Goal: Transaction & Acquisition: Purchase product/service

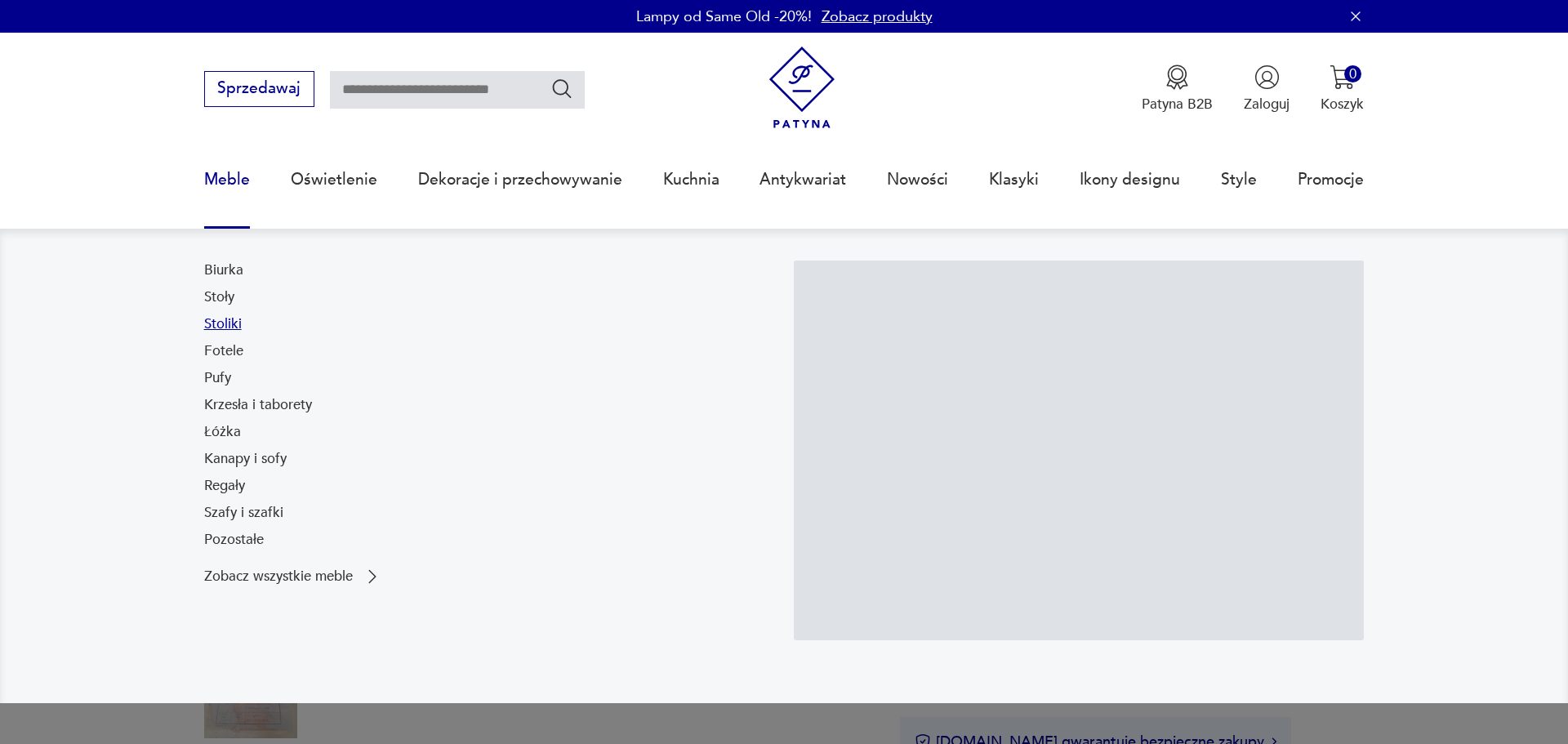
click at [204, 334] on link "Stoliki" at bounding box center [223, 324] width 38 height 20
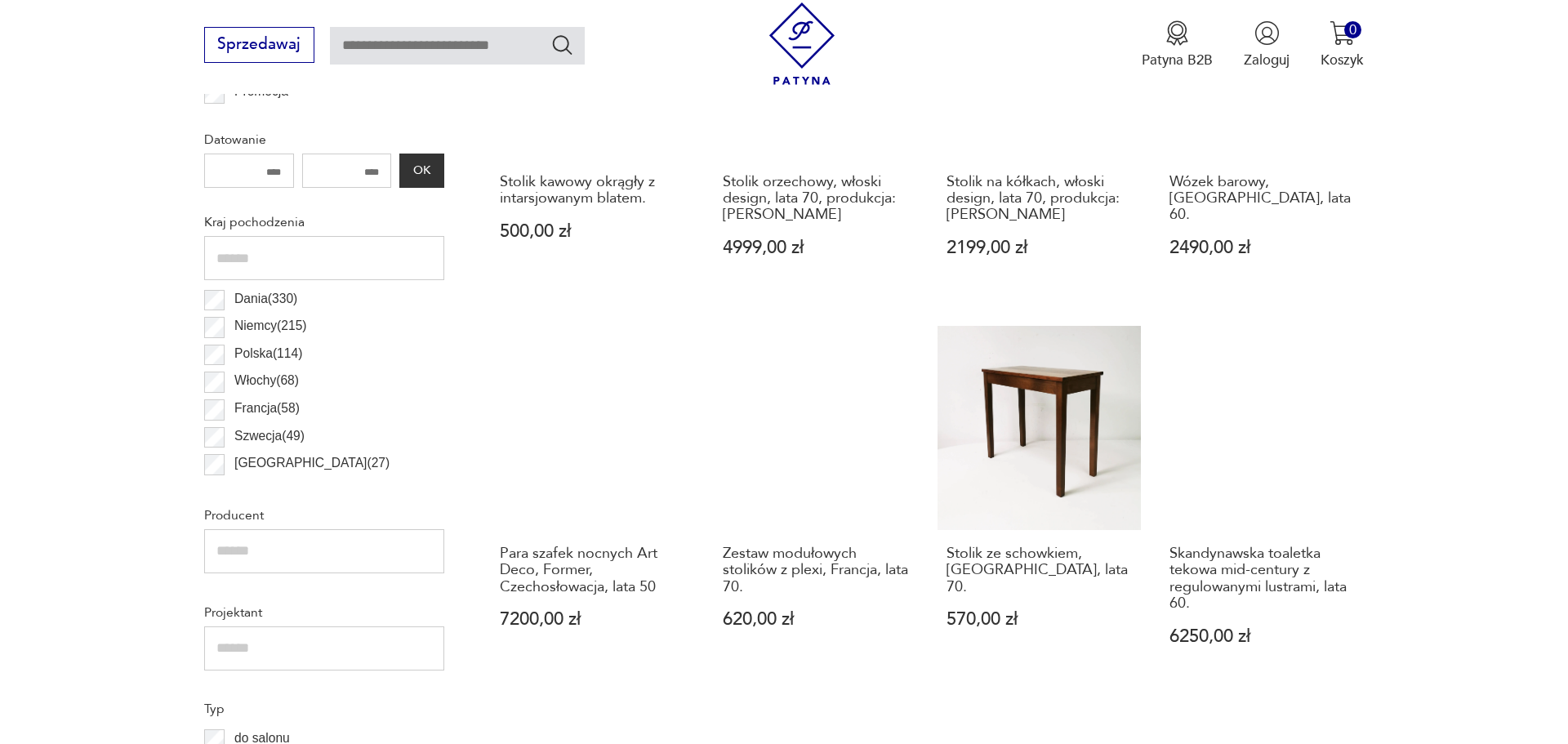
scroll to position [1016, 0]
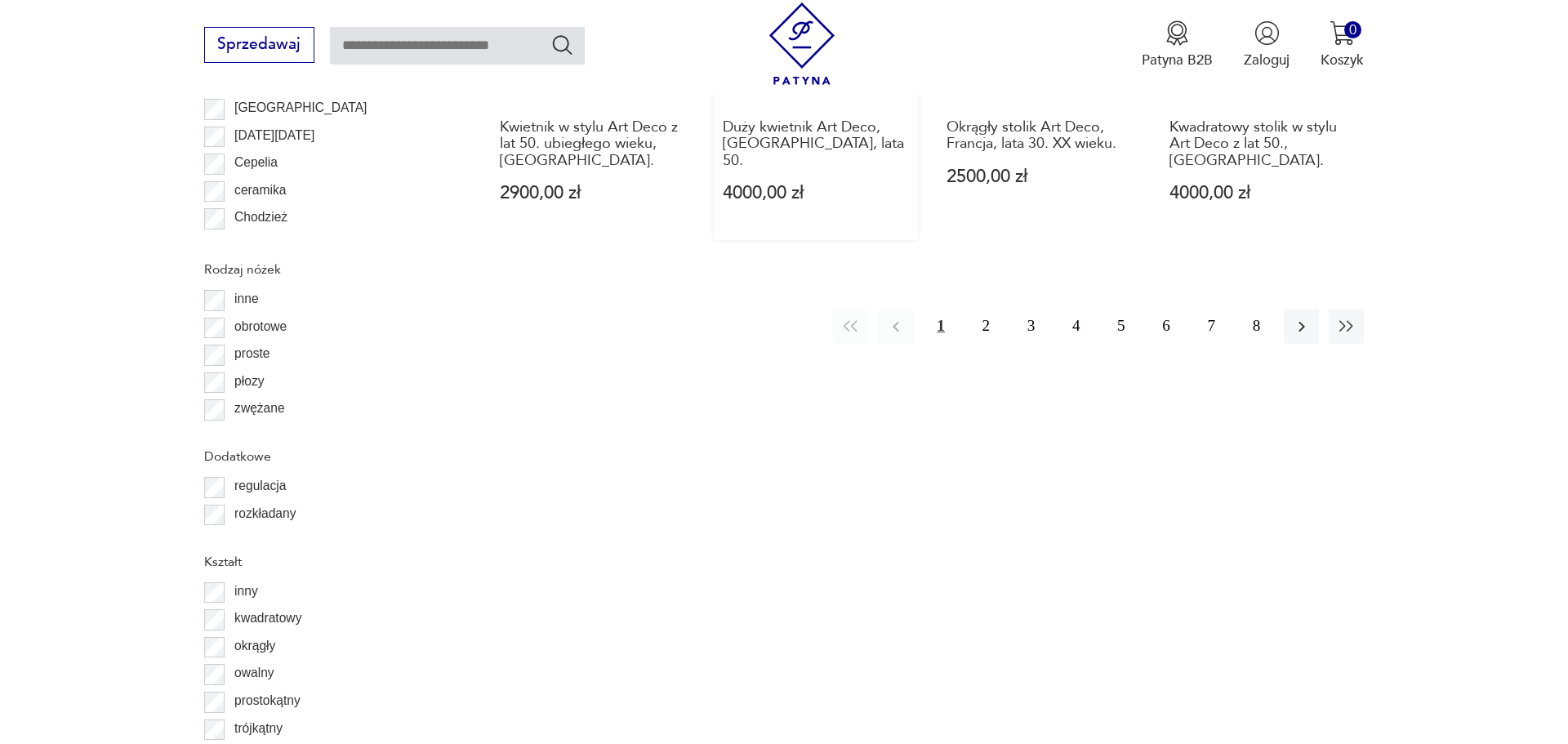
scroll to position [2247, 0]
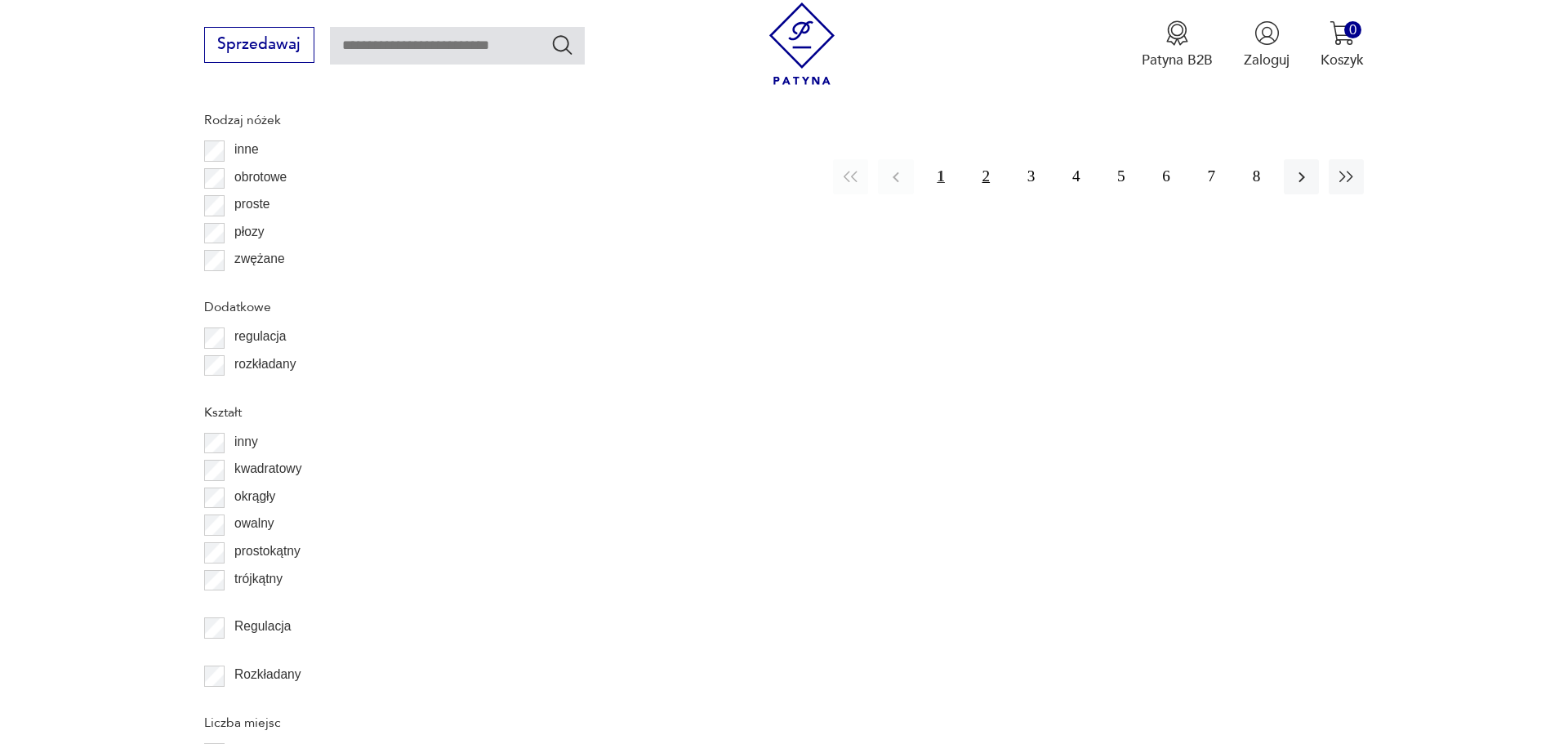
click at [968, 194] on button "2" at bounding box center [986, 176] width 35 height 35
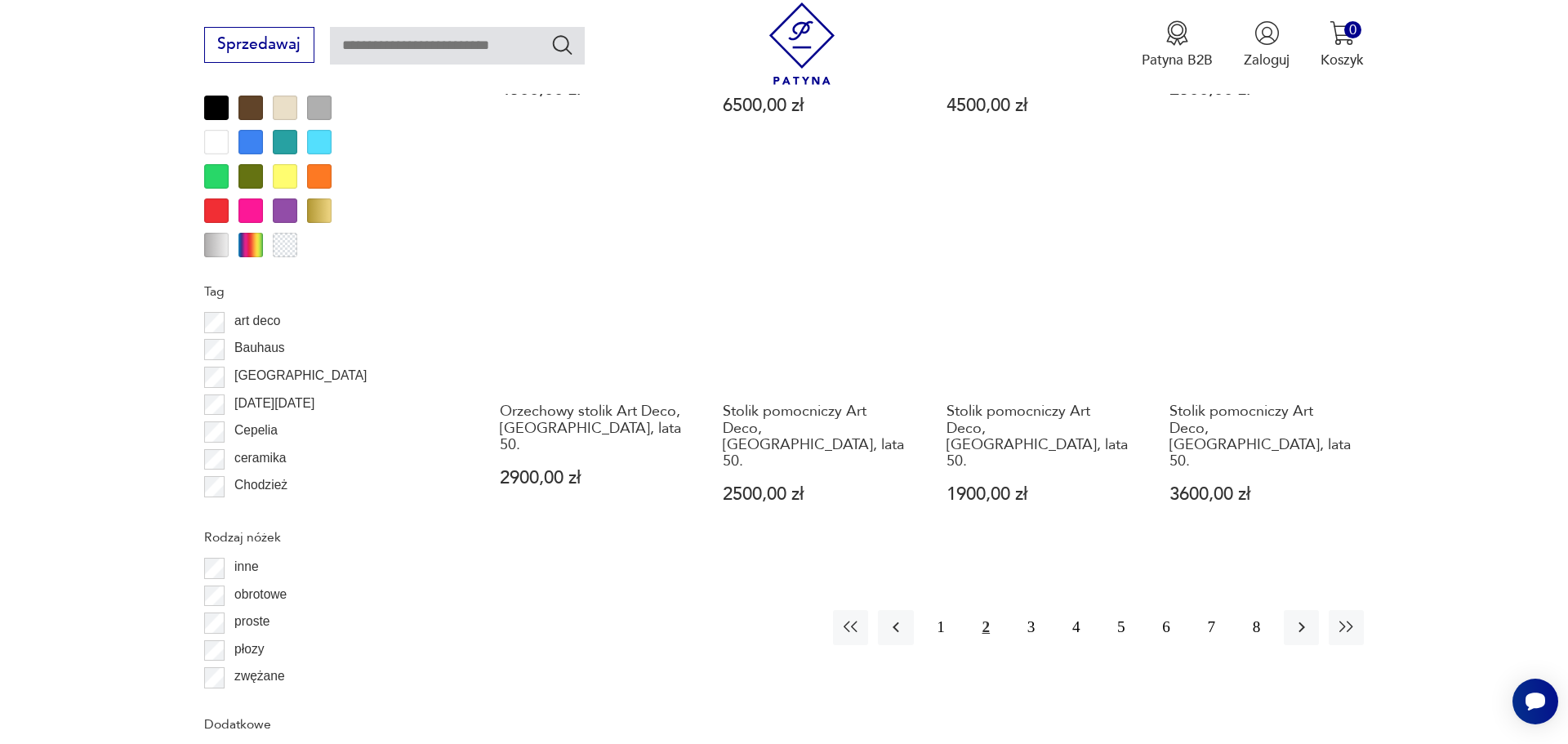
scroll to position [1979, 0]
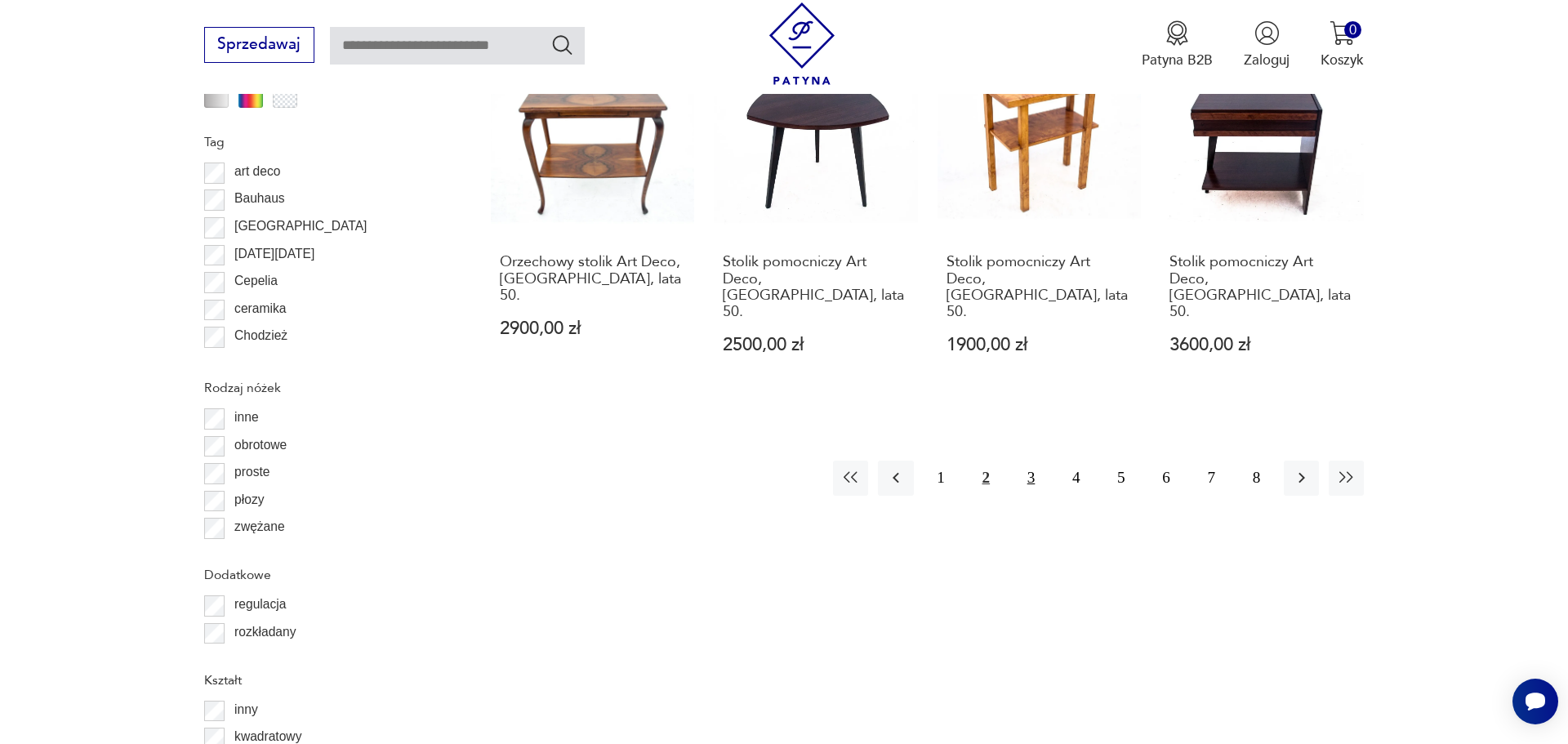
click at [1019, 495] on button "3" at bounding box center [1030, 477] width 35 height 35
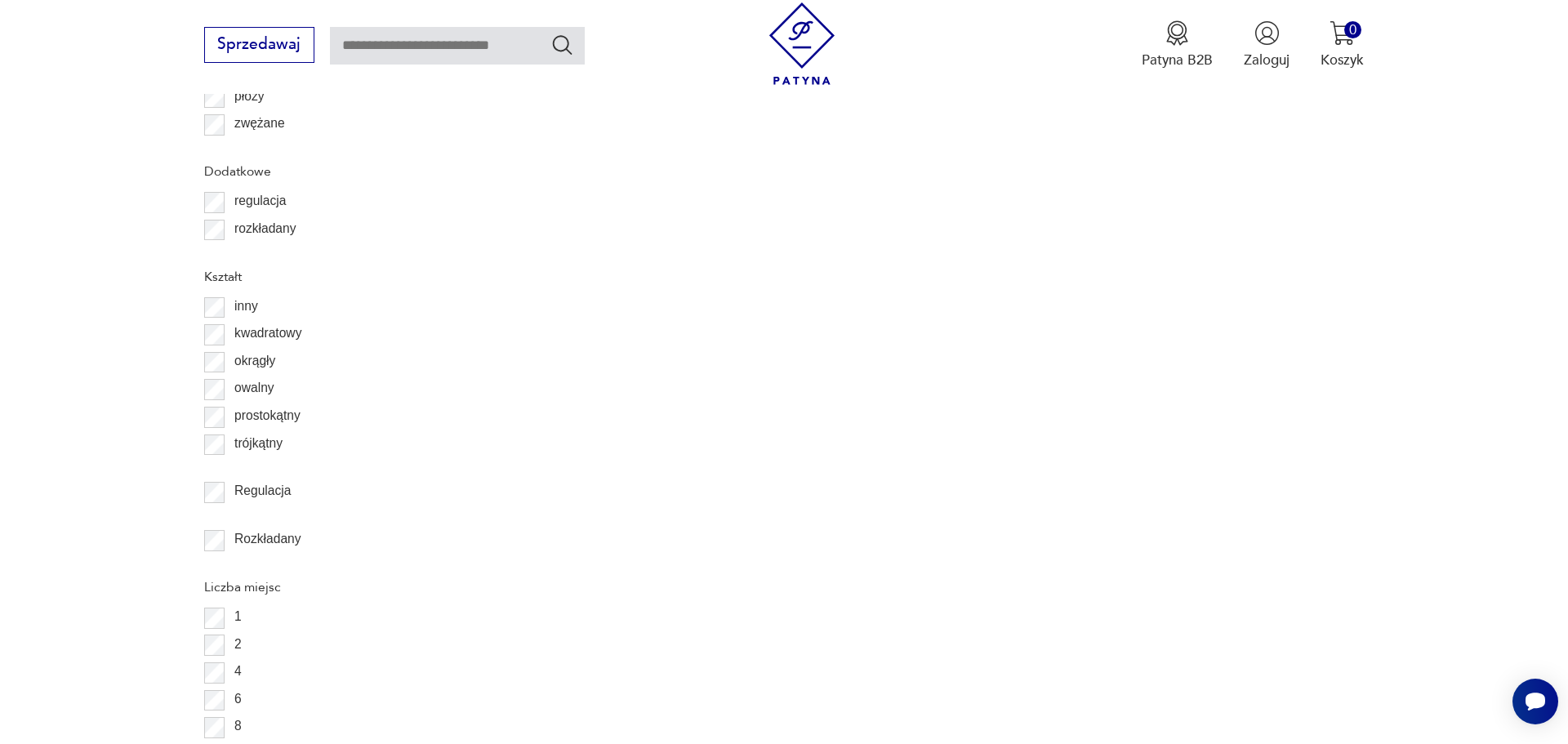
scroll to position [2247, 0]
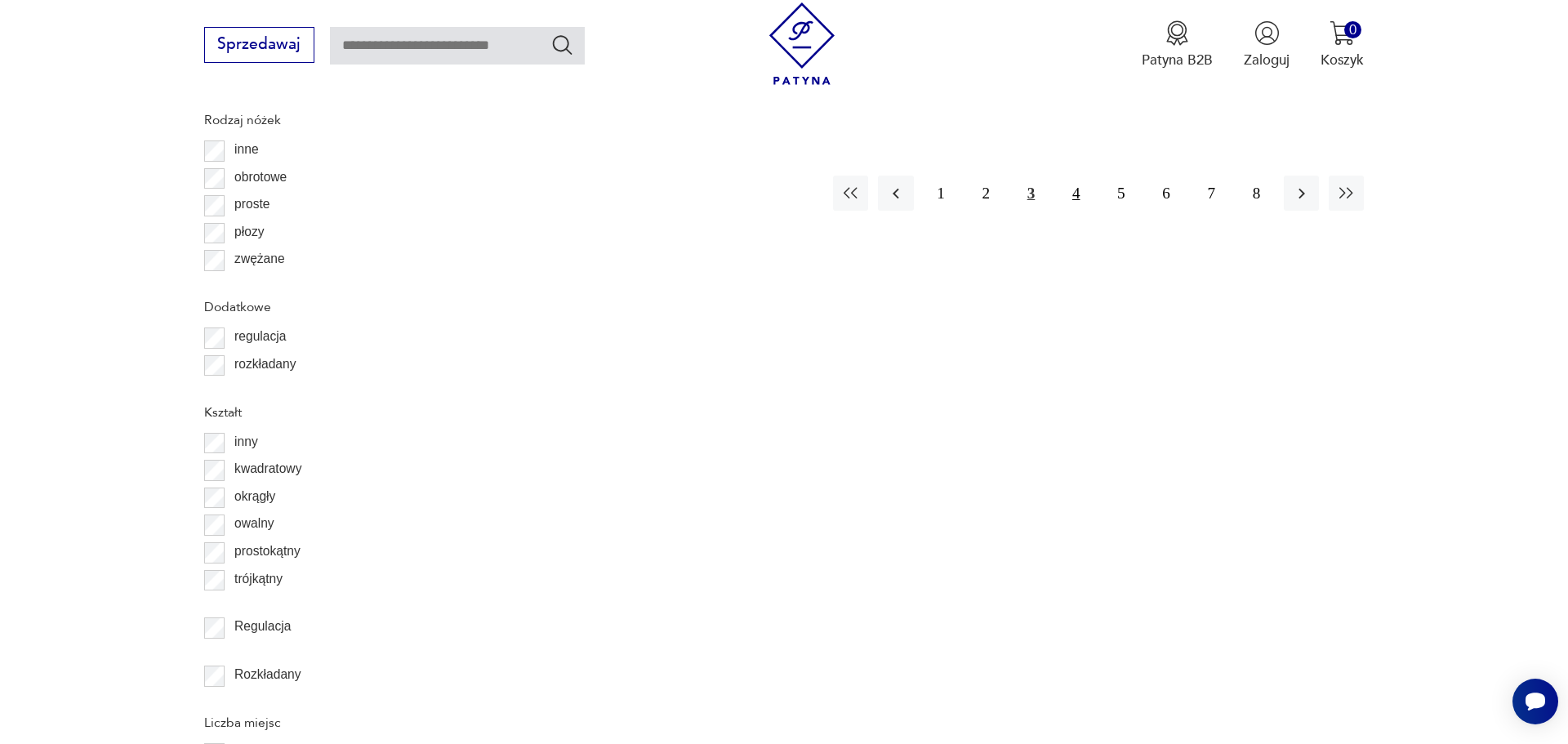
click at [1066, 211] on button "4" at bounding box center [1075, 193] width 35 height 35
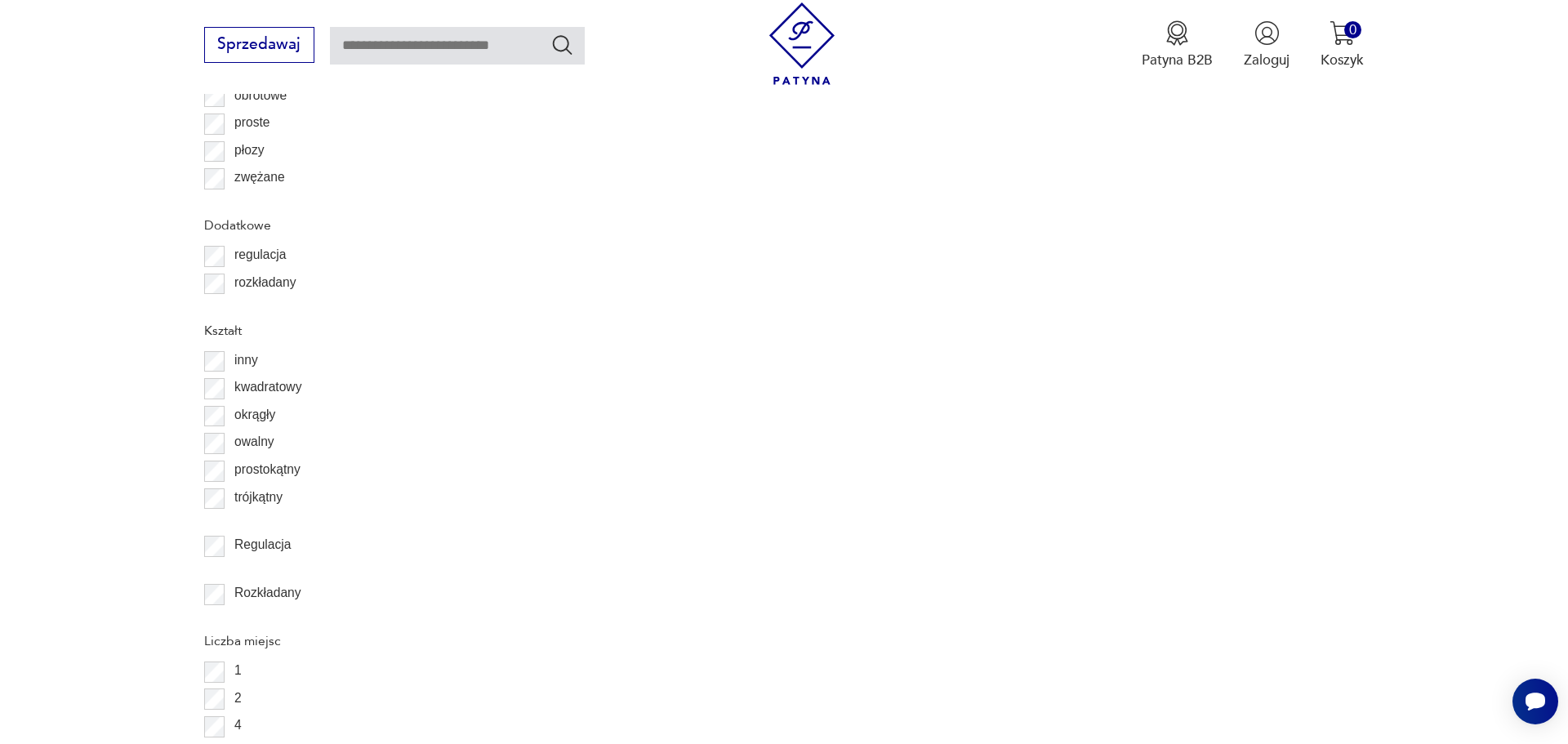
scroll to position [2381, 0]
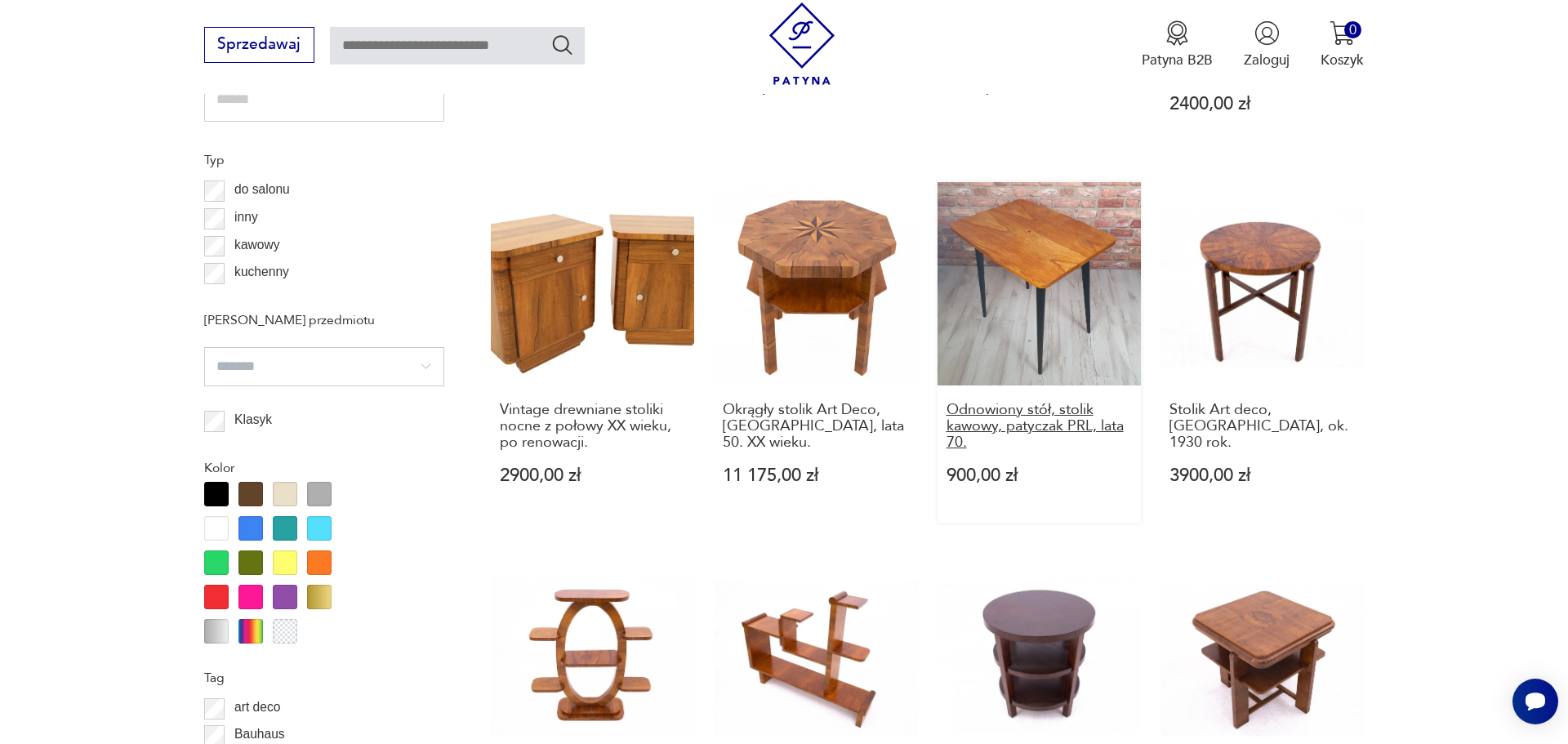
scroll to position [1712, 0]
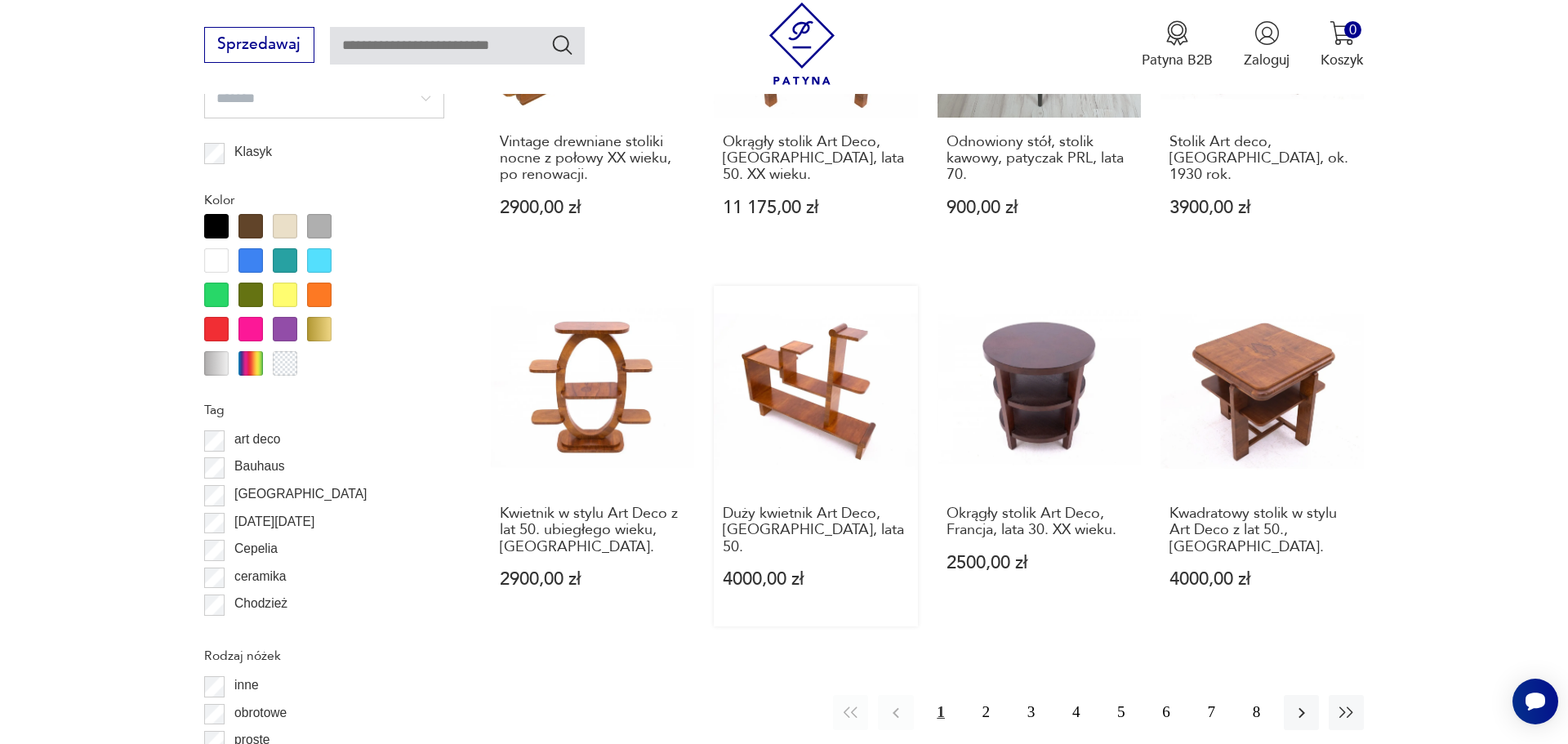
click at [830, 554] on link "Duży kwietnik Art Deco, [GEOGRAPHIC_DATA], lata 50. 4000,00 zł" at bounding box center [815, 456] width 203 height 341
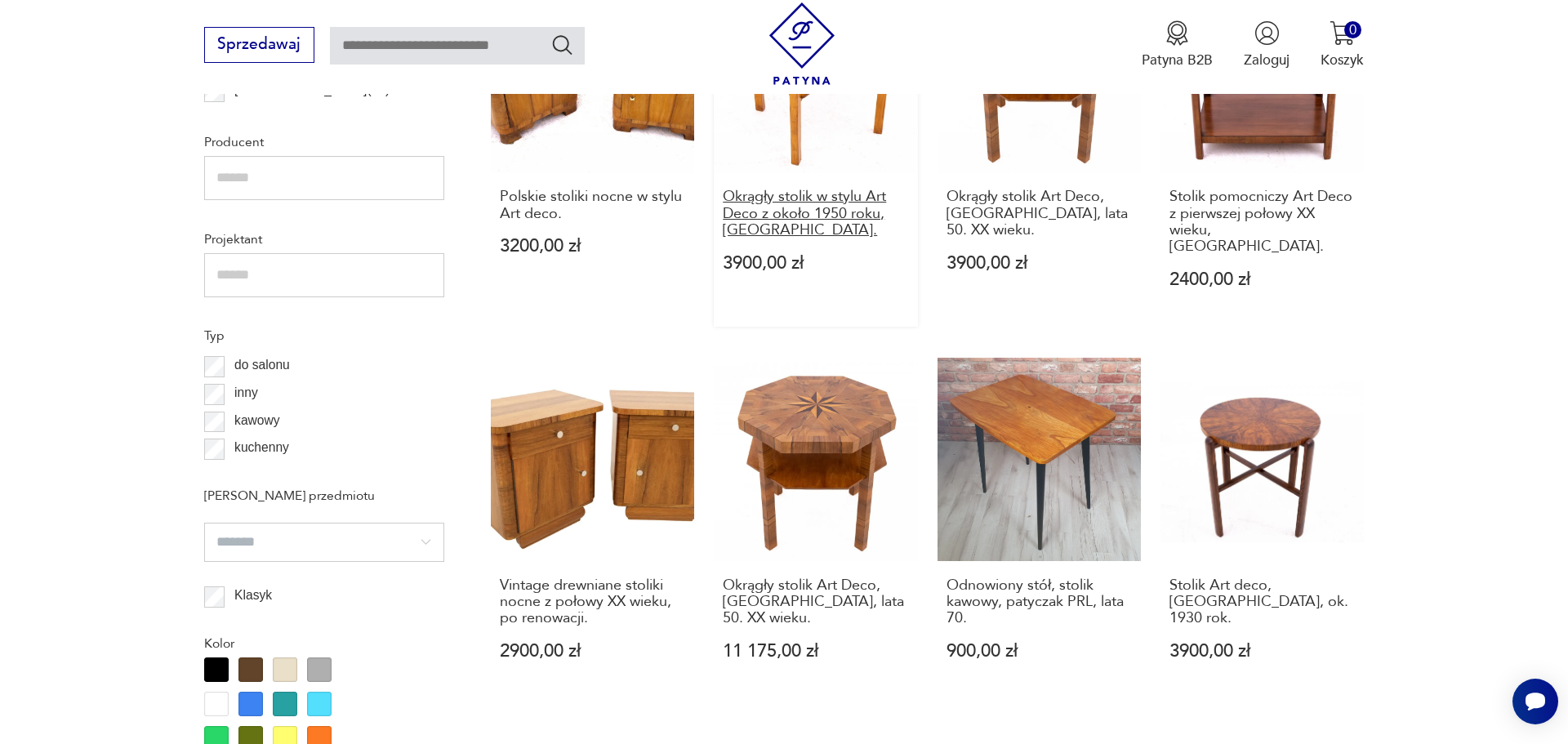
scroll to position [1516, 0]
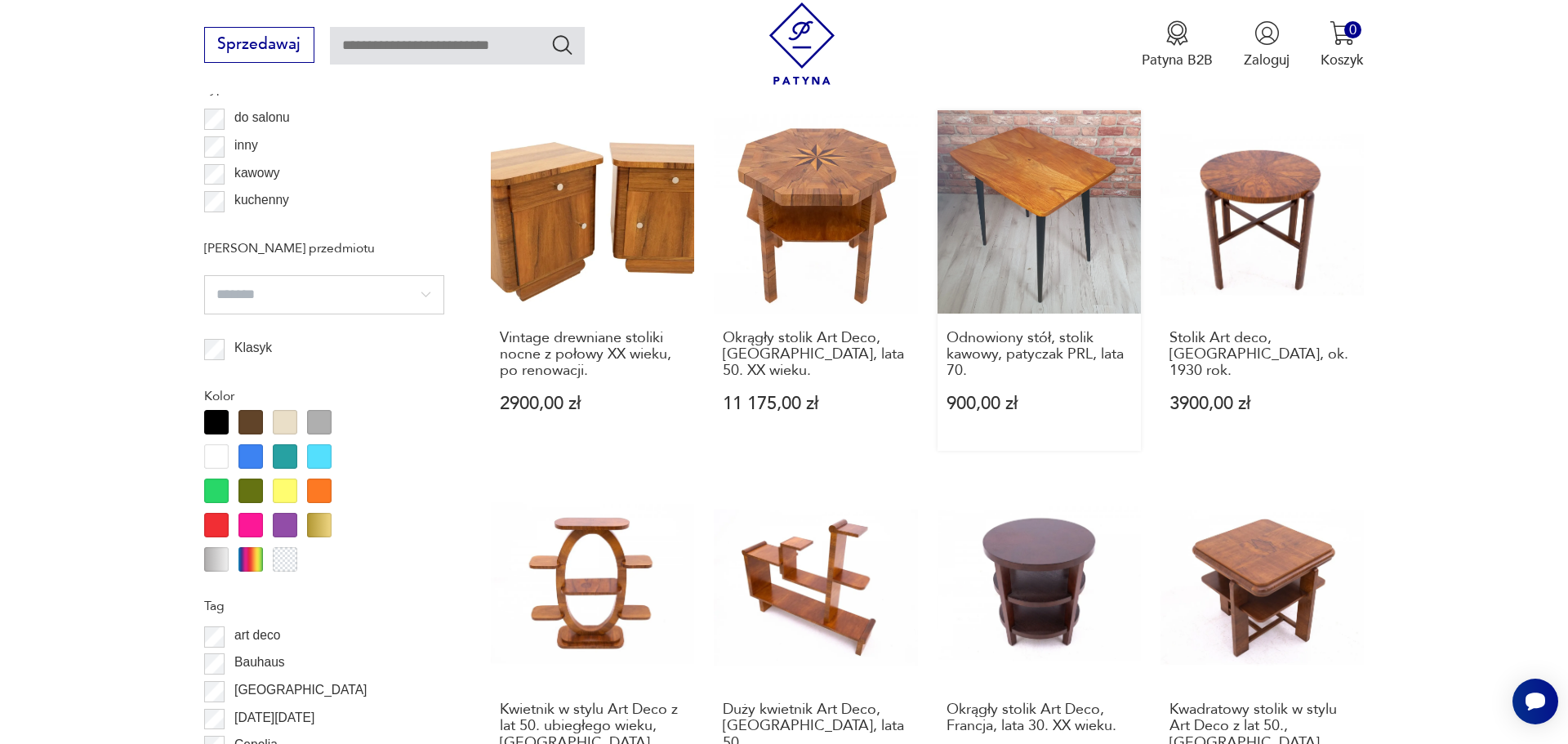
click at [1075, 365] on link "Odnowiony stół, stolik kawowy, patyczak PRL, lata 70. 900,00 zł" at bounding box center [1039, 280] width 203 height 341
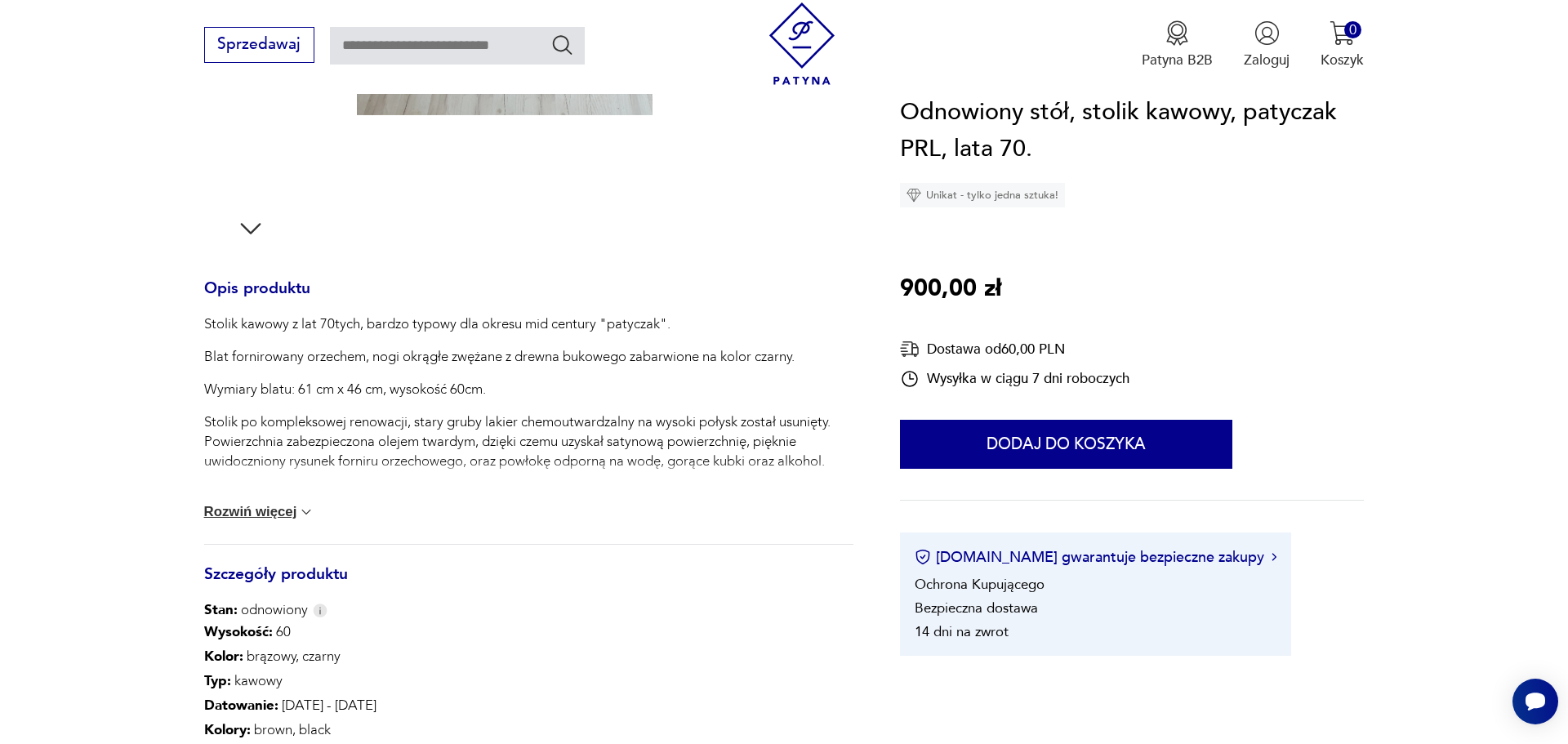
scroll to position [669, 0]
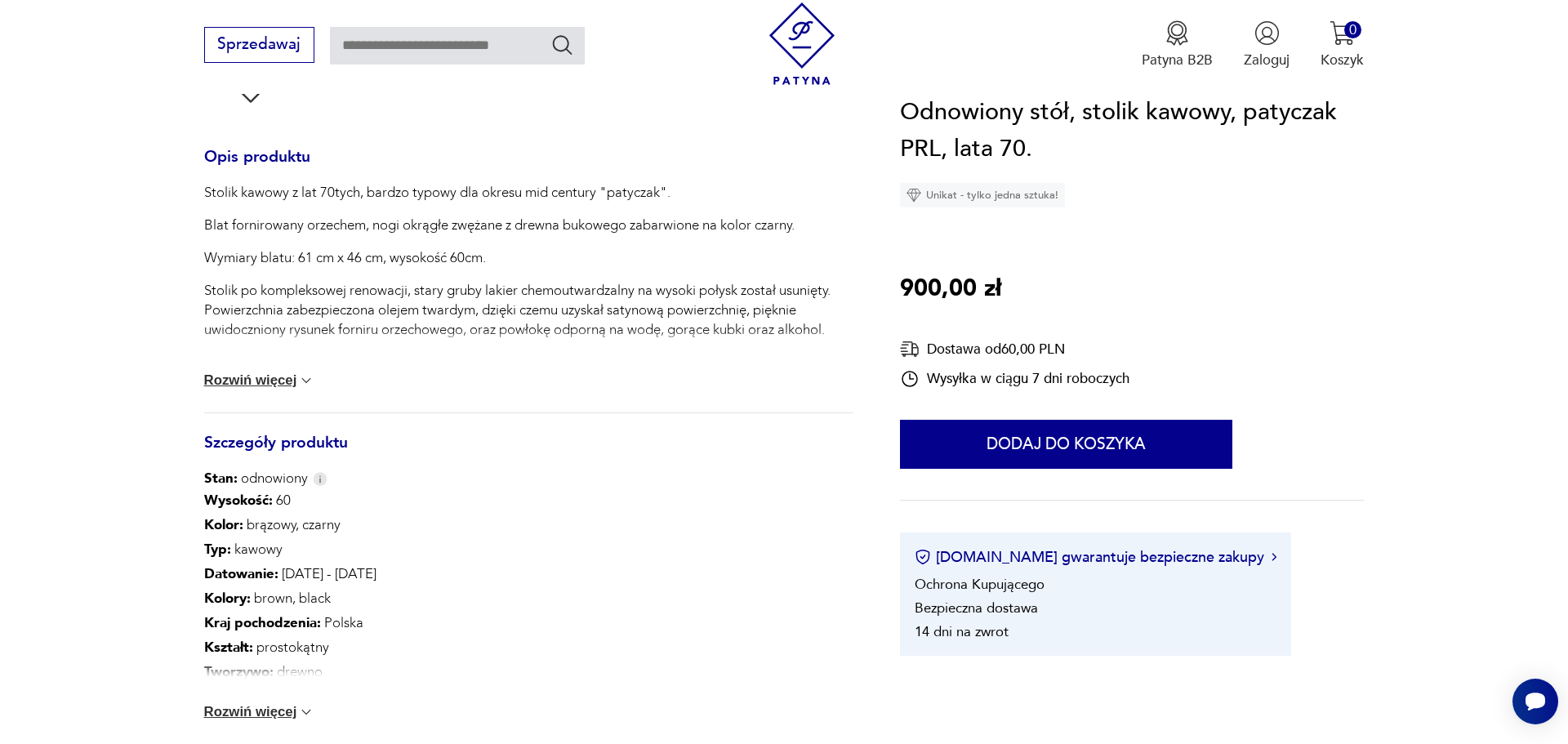
click at [236, 389] on button "Rozwiń więcej" at bounding box center [259, 380] width 111 height 16
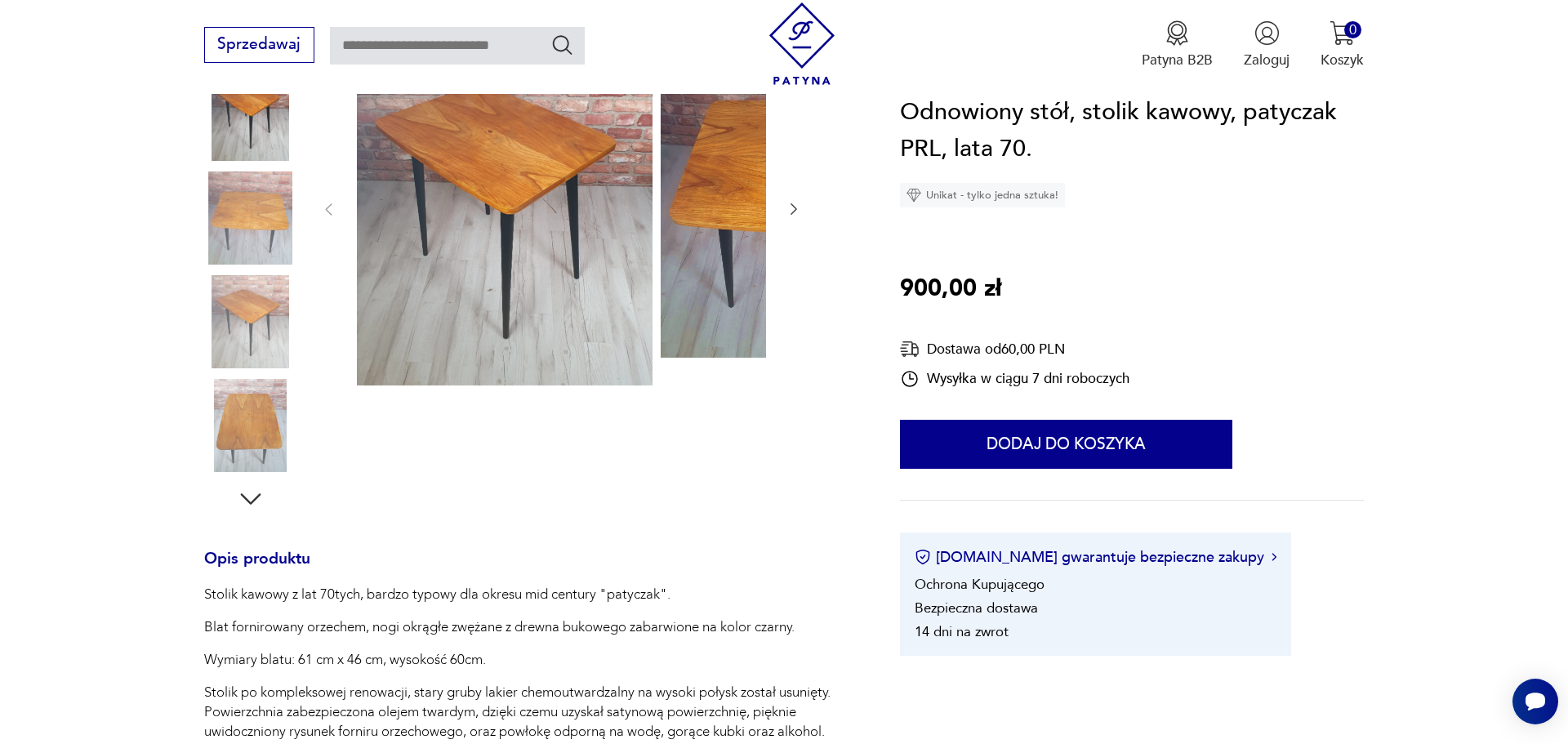
scroll to position [0, 0]
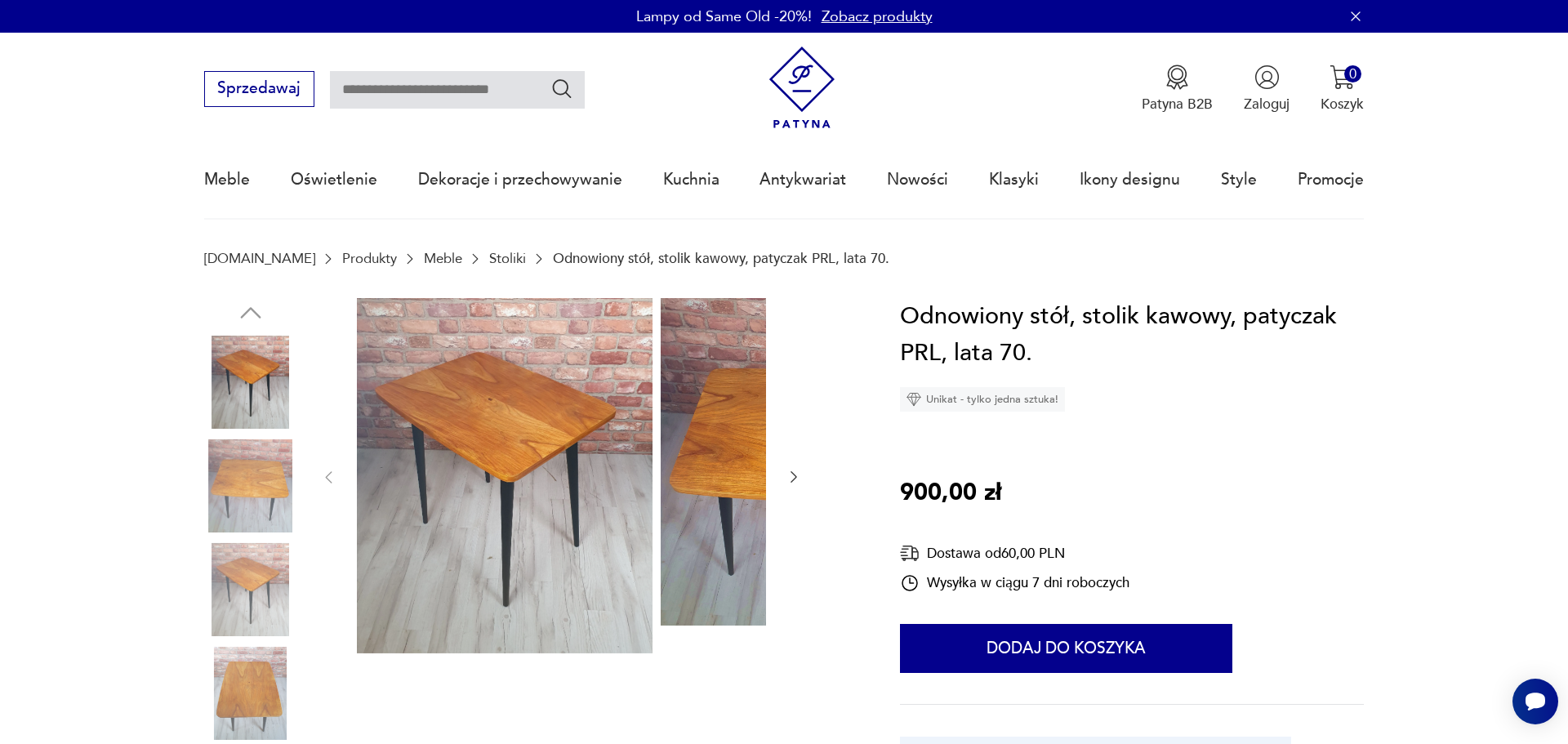
click at [492, 493] on img at bounding box center [505, 476] width 296 height 355
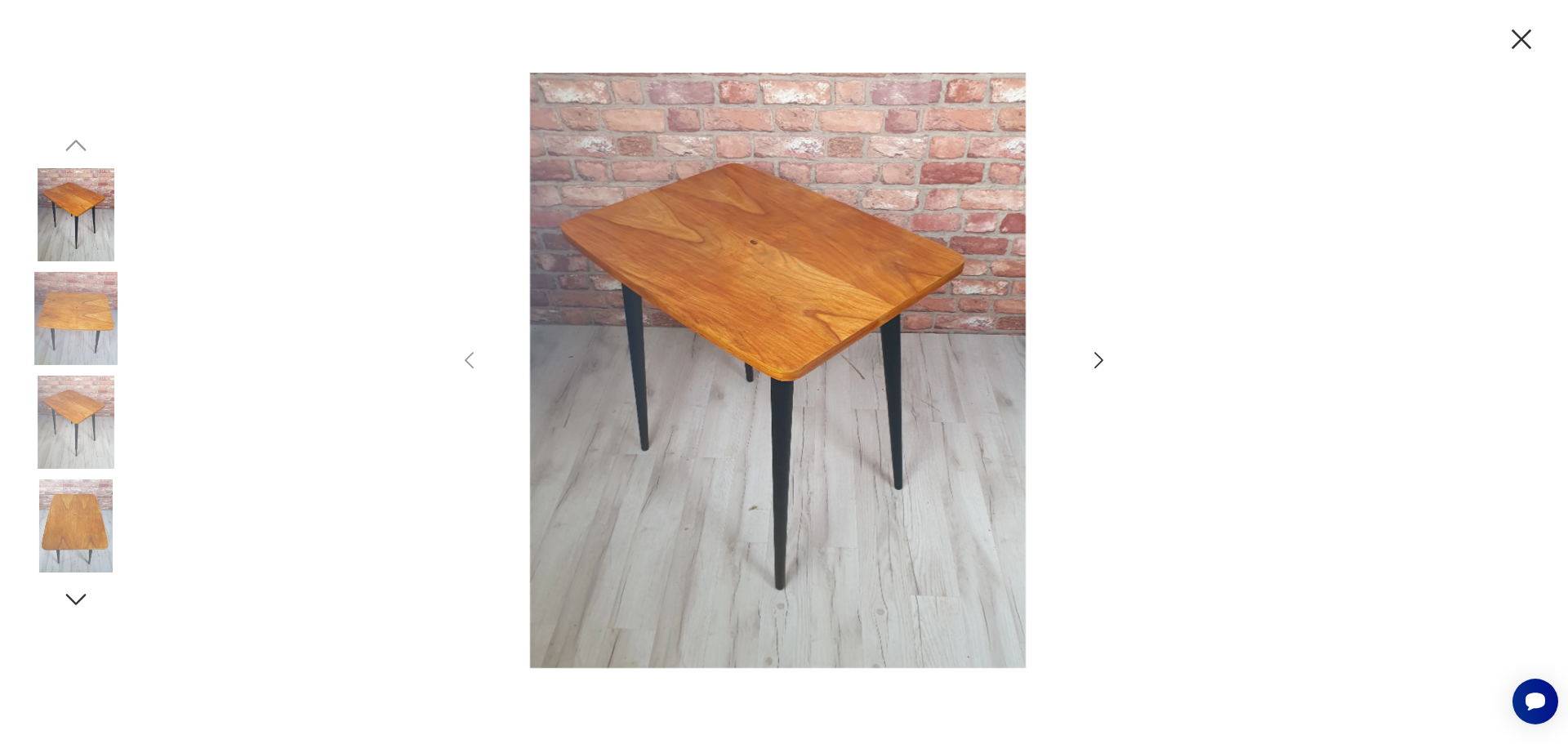
click at [1093, 363] on icon "button" at bounding box center [1099, 360] width 24 height 24
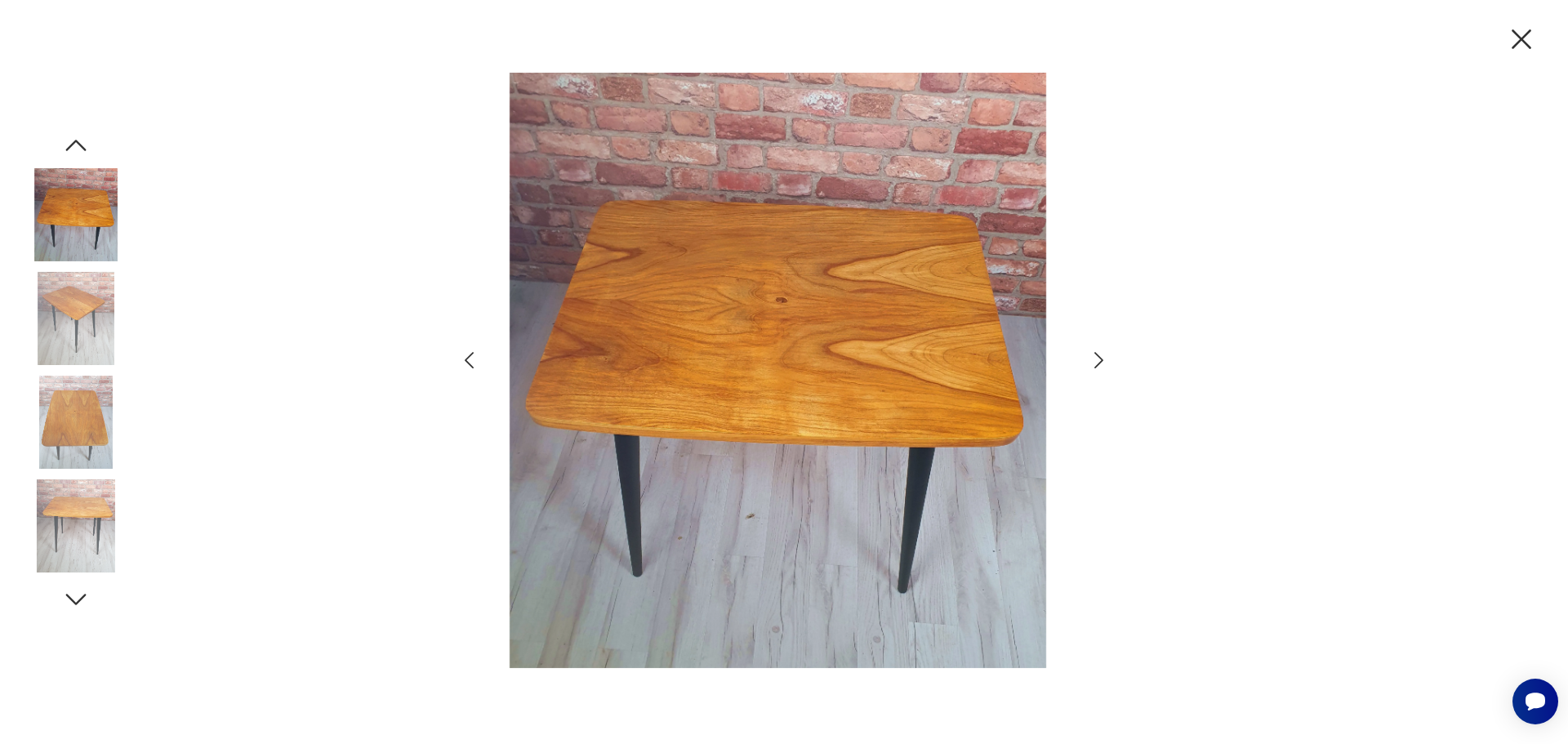
click at [1093, 363] on icon "button" at bounding box center [1099, 360] width 24 height 24
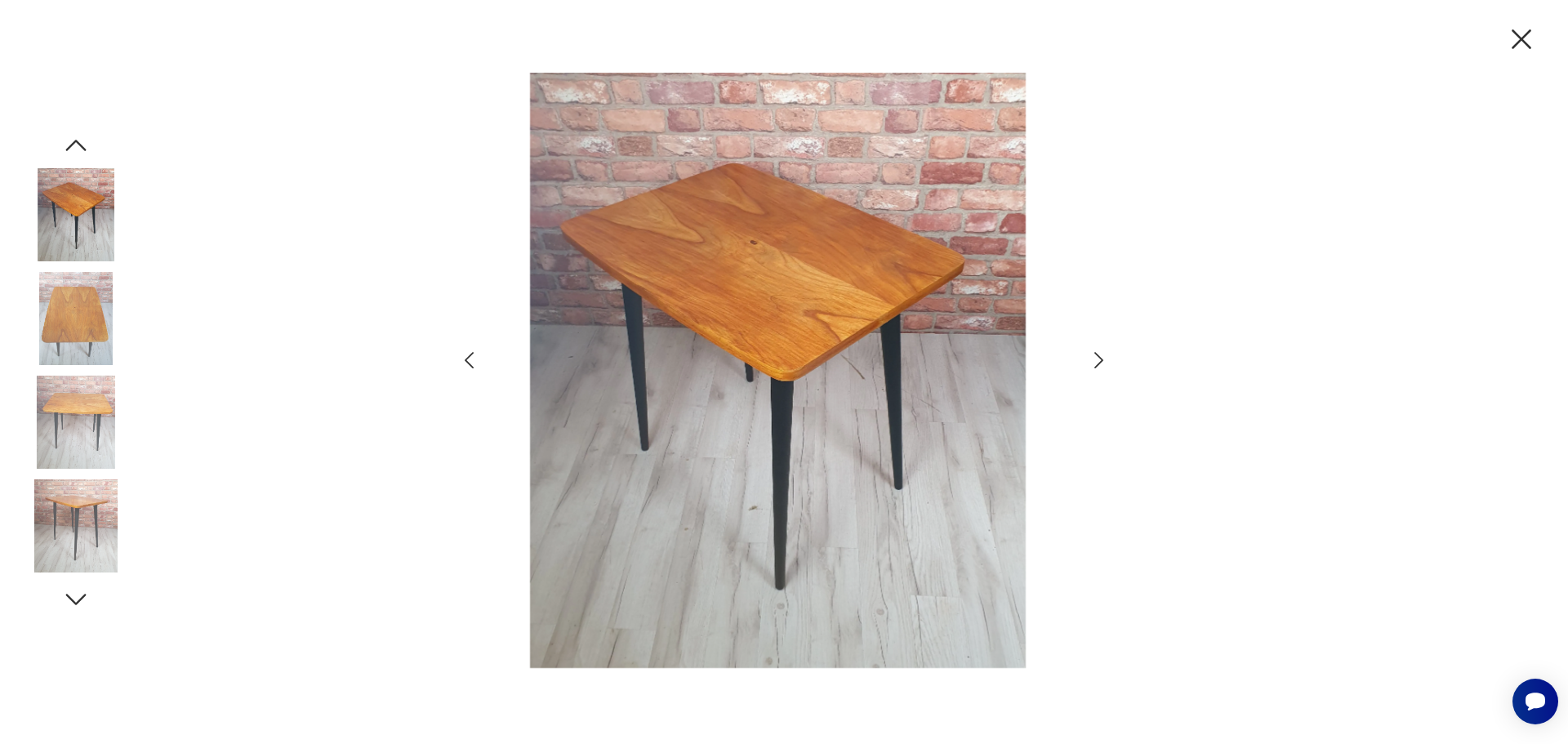
click at [1093, 363] on icon "button" at bounding box center [1099, 360] width 24 height 24
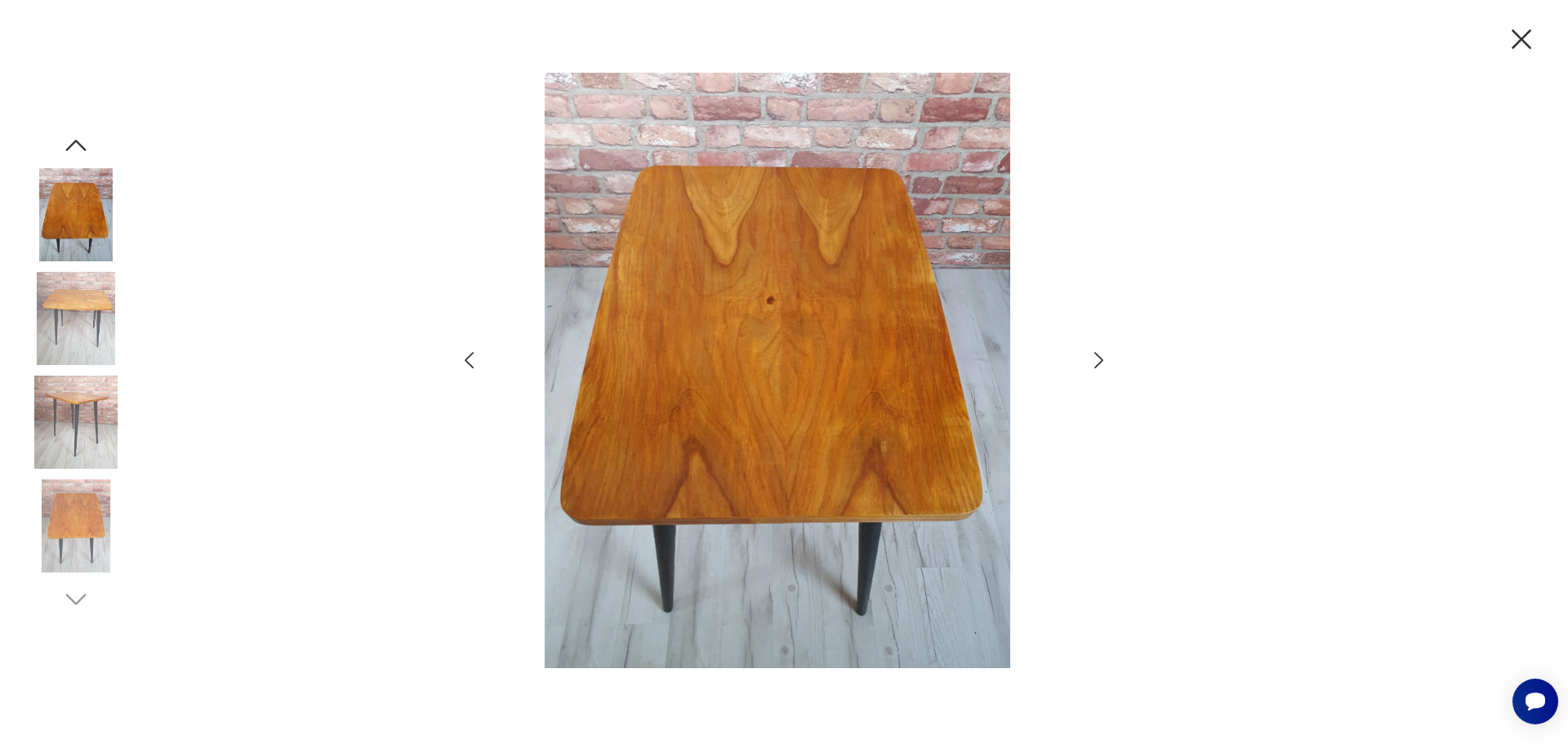
click at [1093, 363] on icon "button" at bounding box center [1099, 360] width 24 height 24
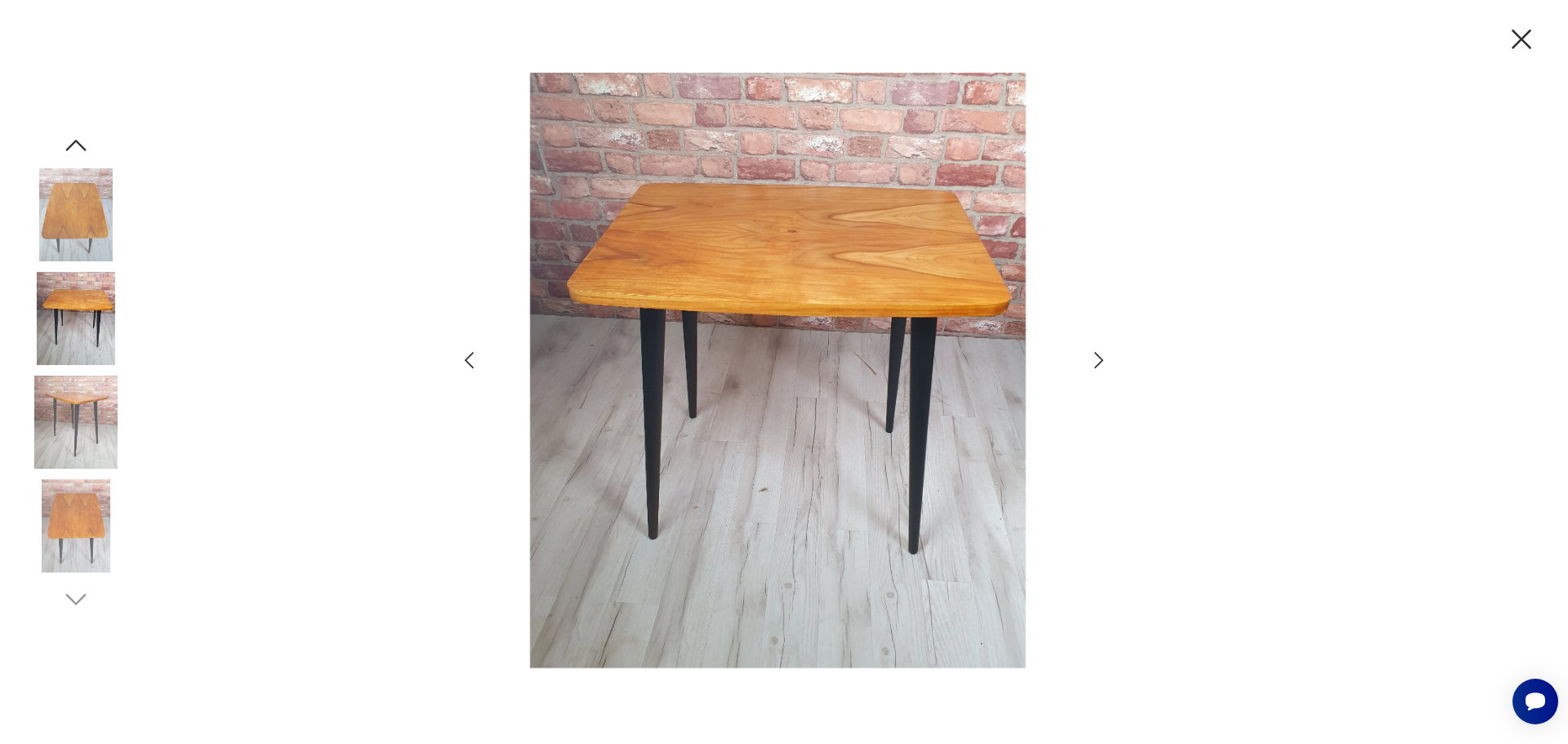
click at [1093, 363] on icon "button" at bounding box center [1099, 360] width 24 height 24
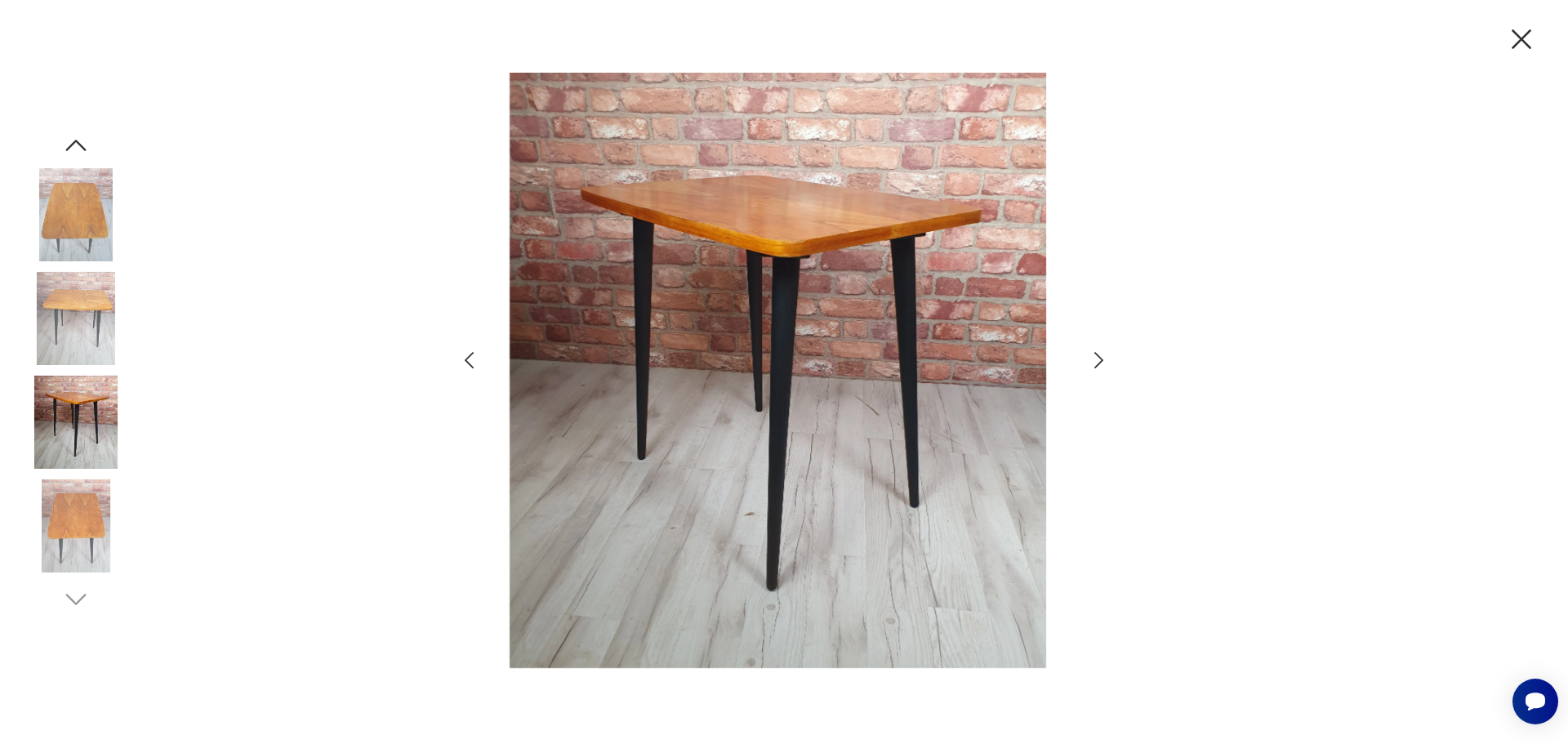
click at [1512, 41] on icon "button" at bounding box center [1522, 40] width 34 height 34
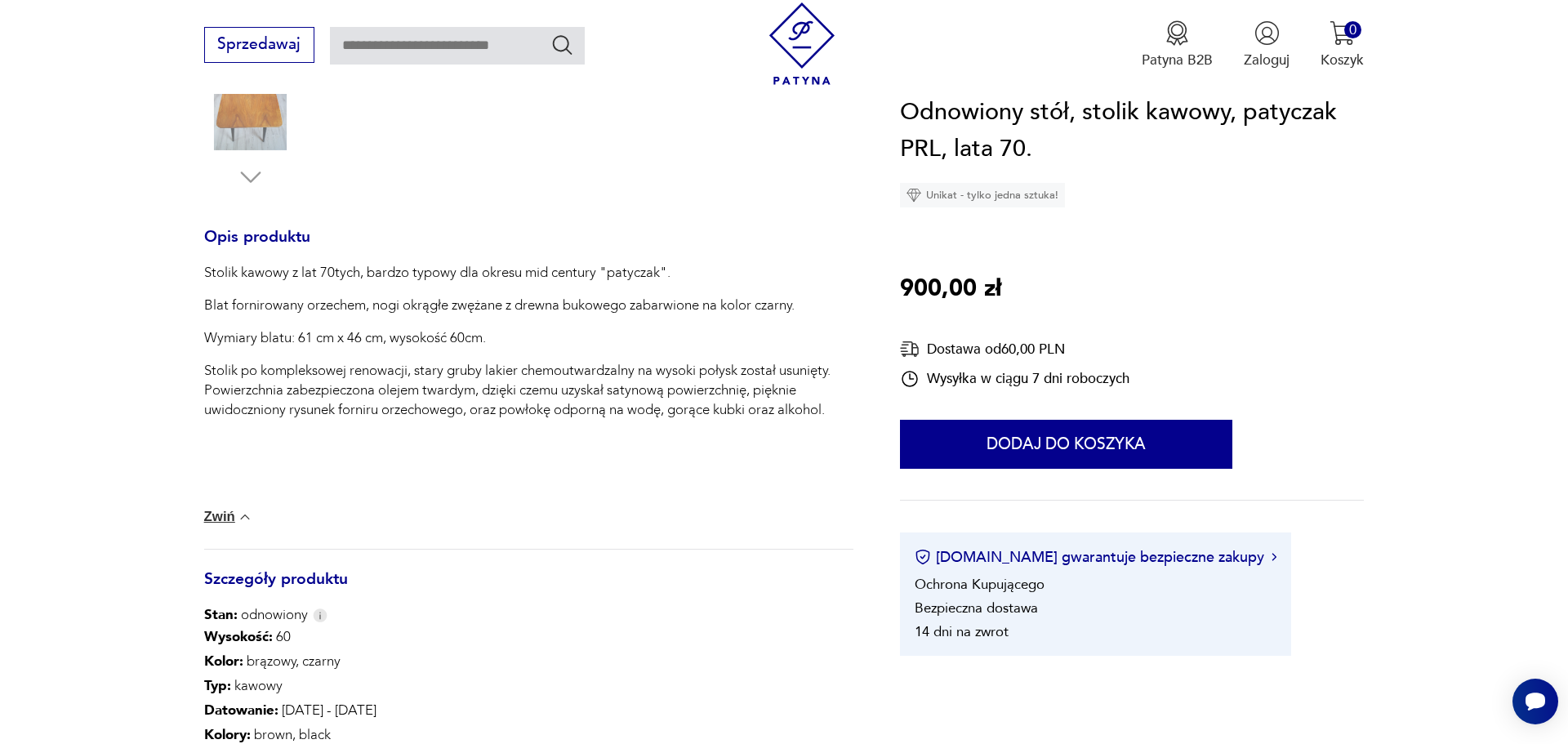
scroll to position [669, 0]
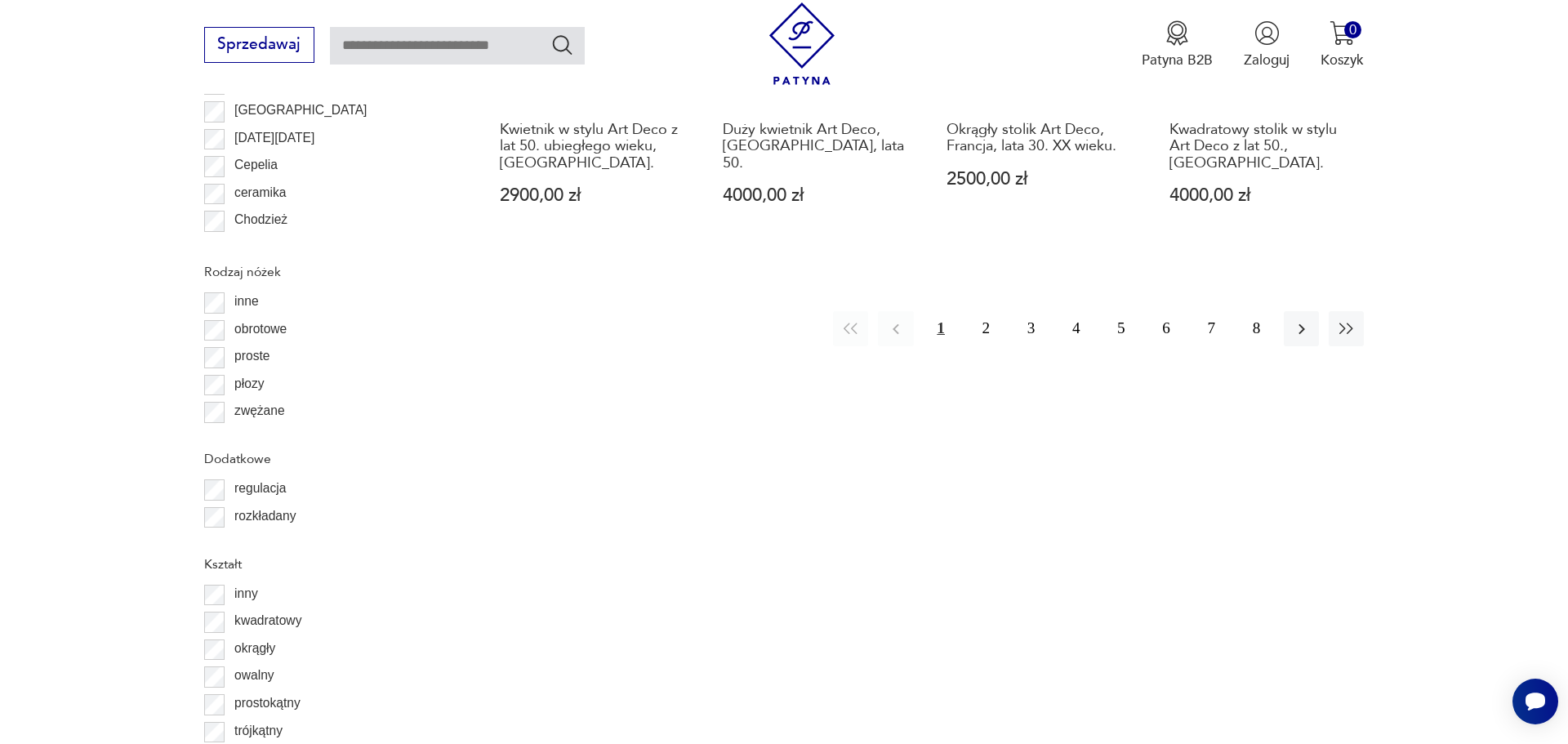
scroll to position [2124, 0]
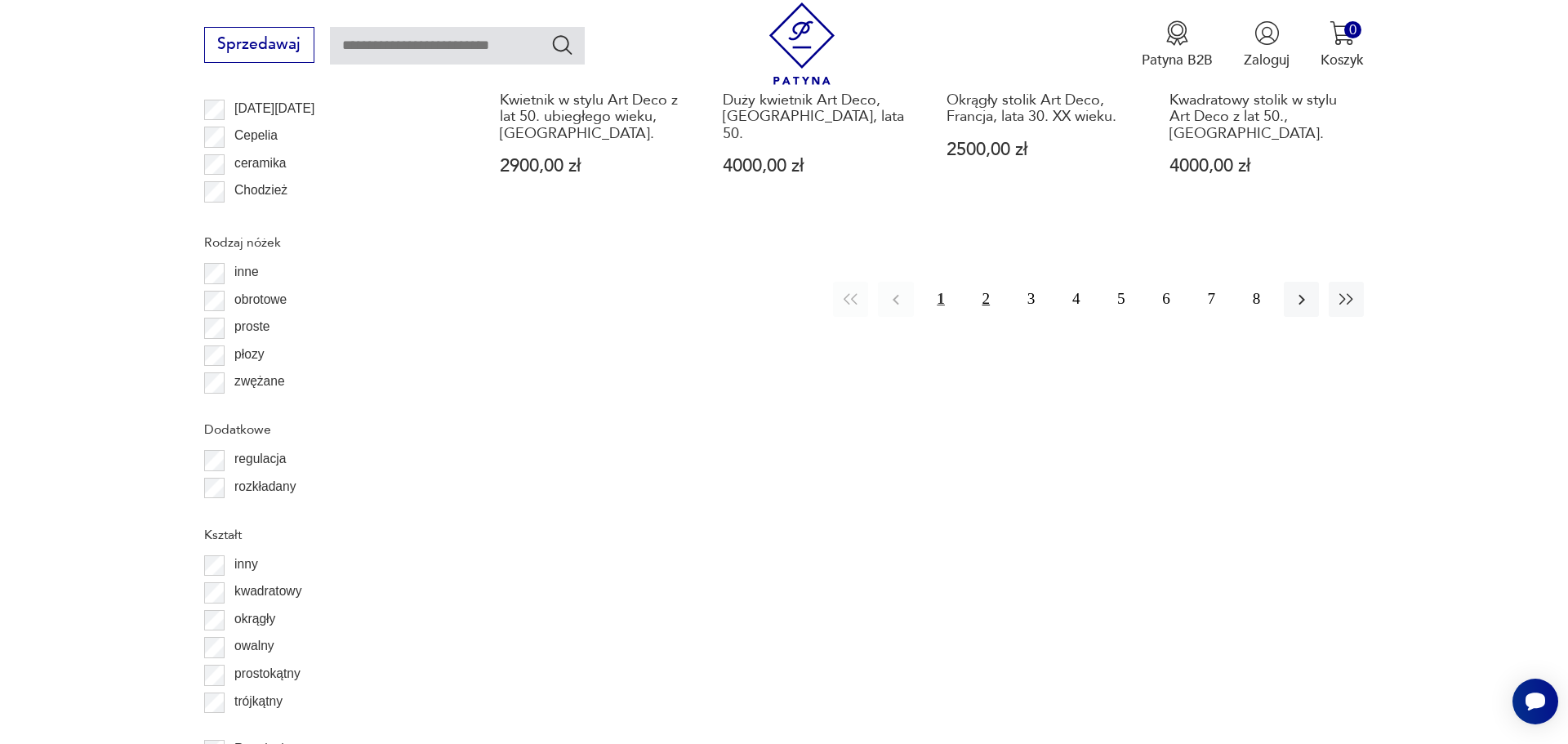
click at [968, 317] on button "2" at bounding box center [986, 299] width 35 height 35
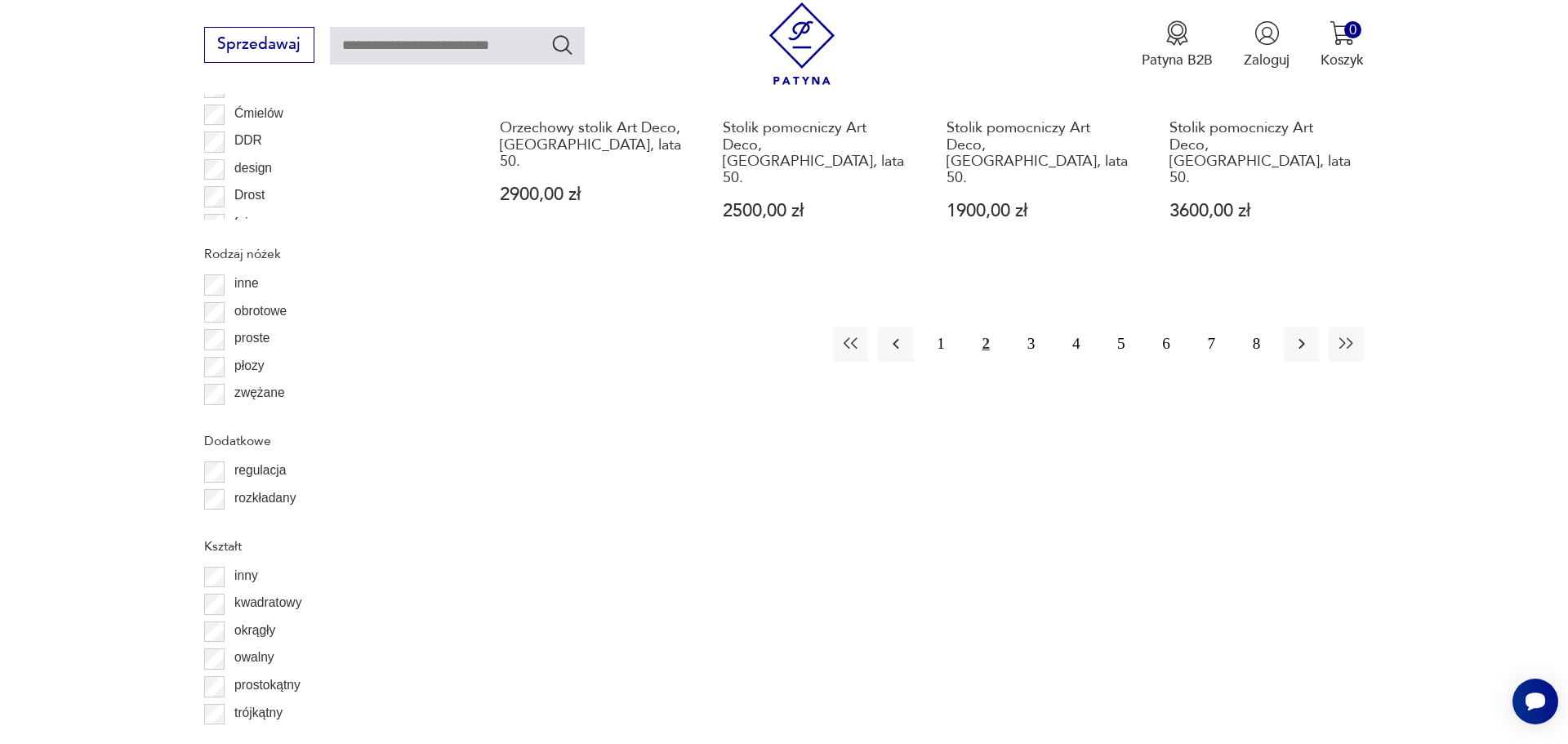
scroll to position [267, 0]
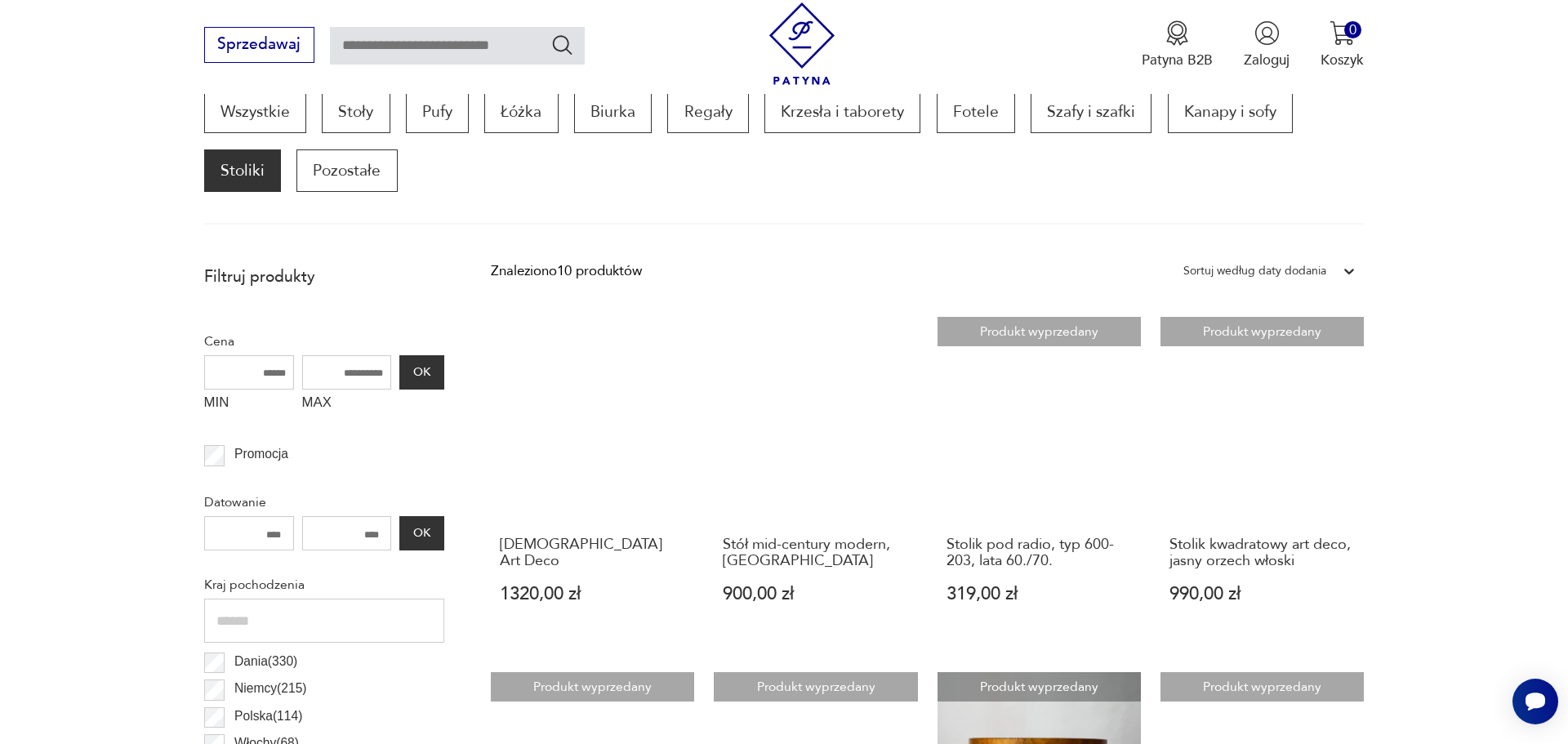
scroll to position [372, 0]
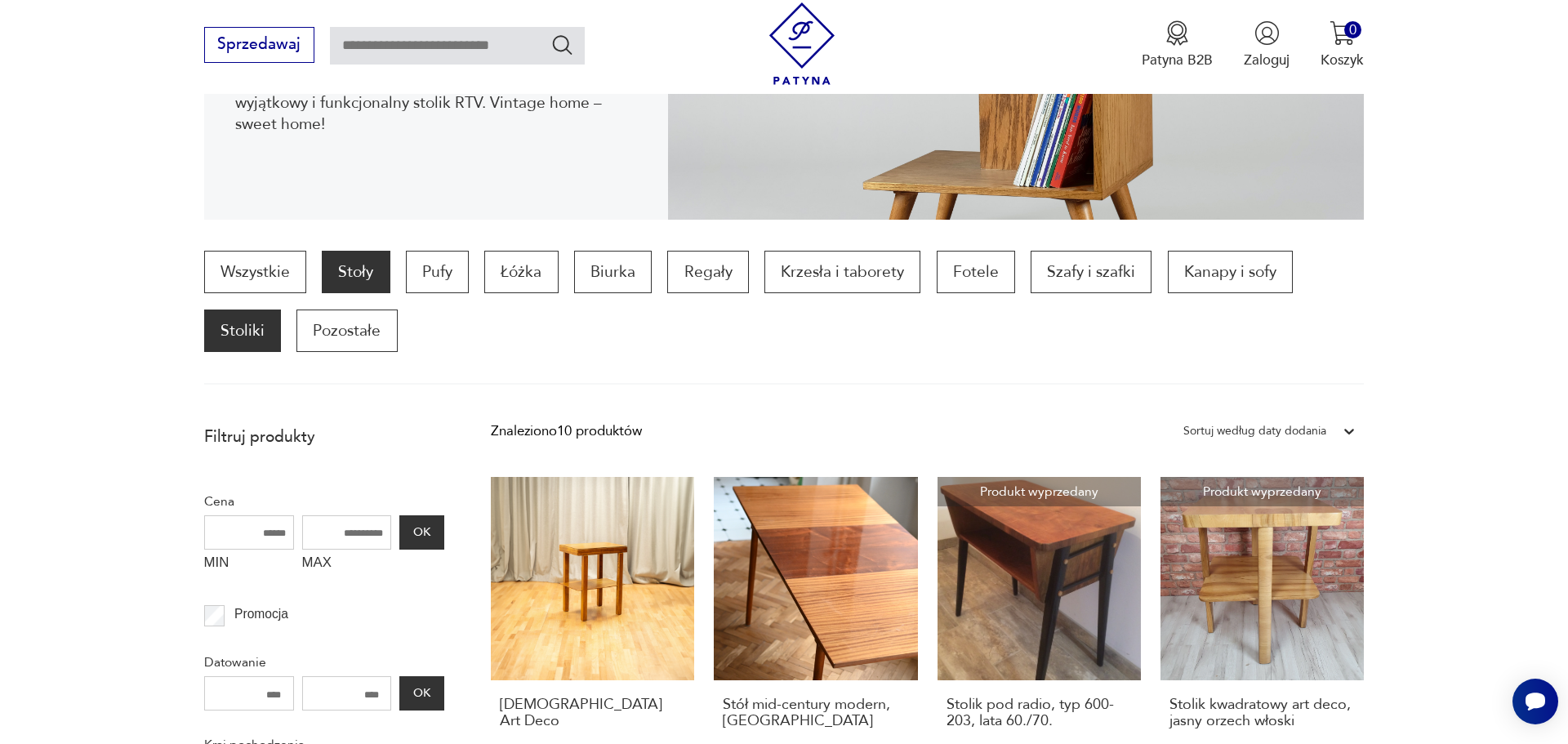
click at [355, 293] on p "Stoły" at bounding box center [355, 271] width 68 height 42
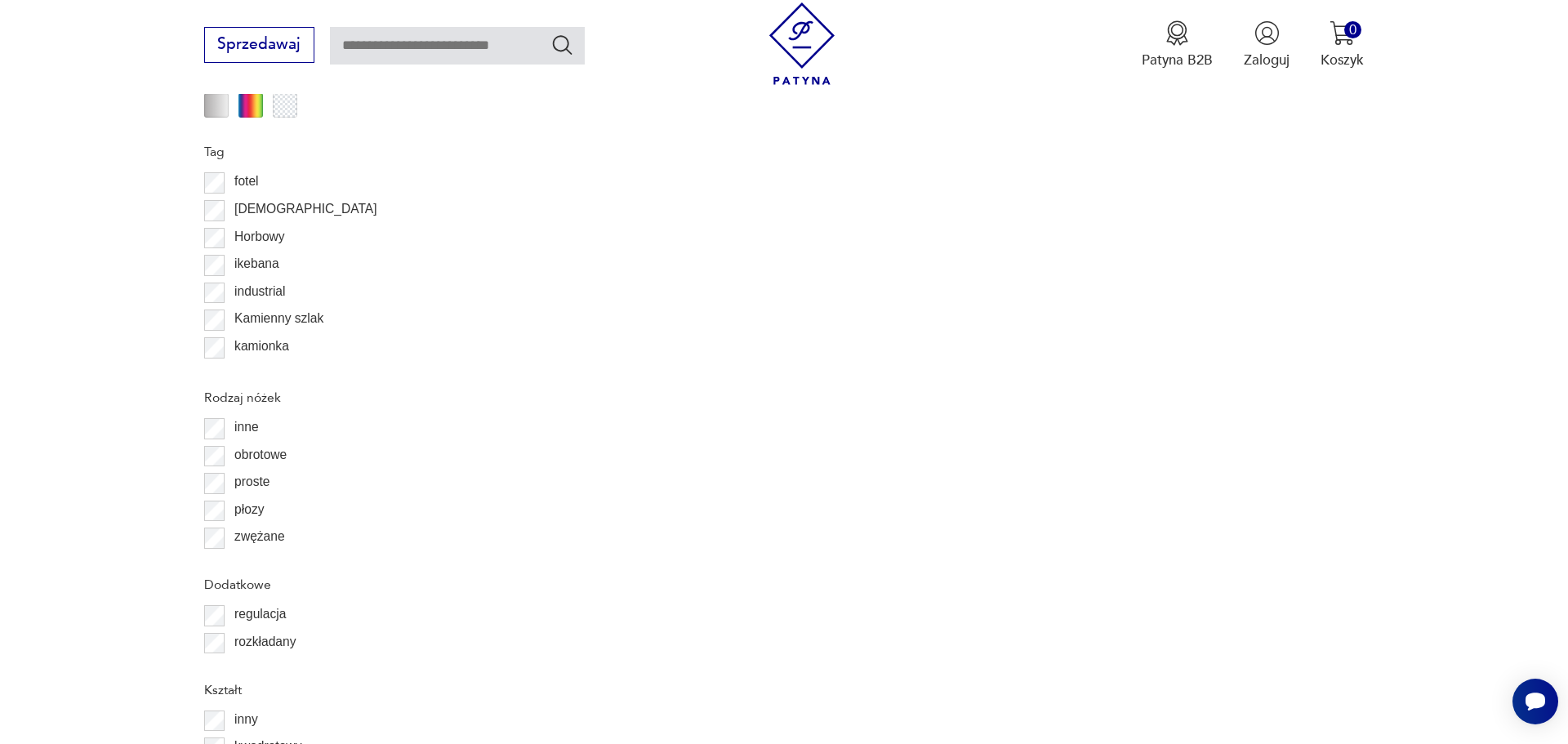
scroll to position [402, 0]
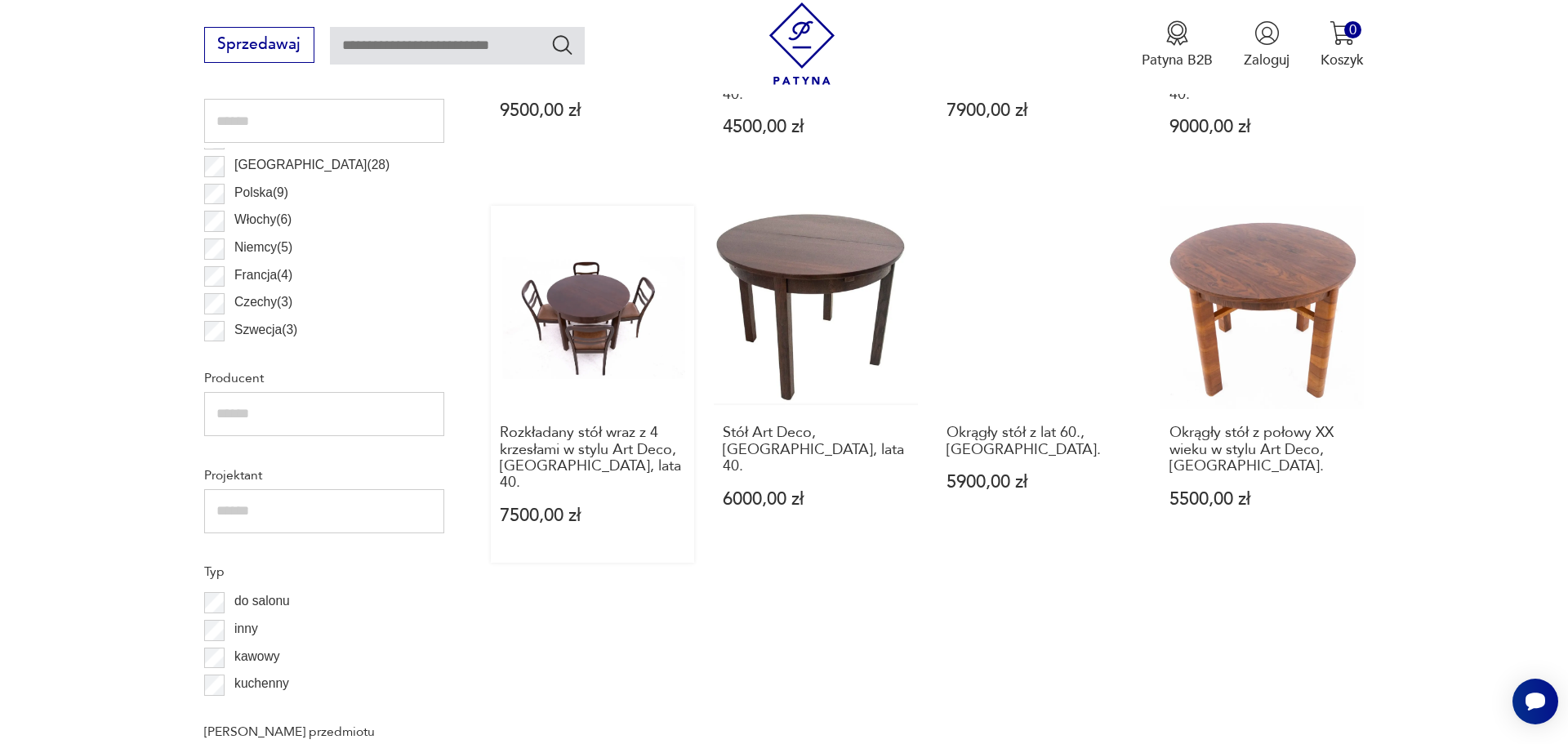
scroll to position [640, 0]
